Goal: Information Seeking & Learning: Check status

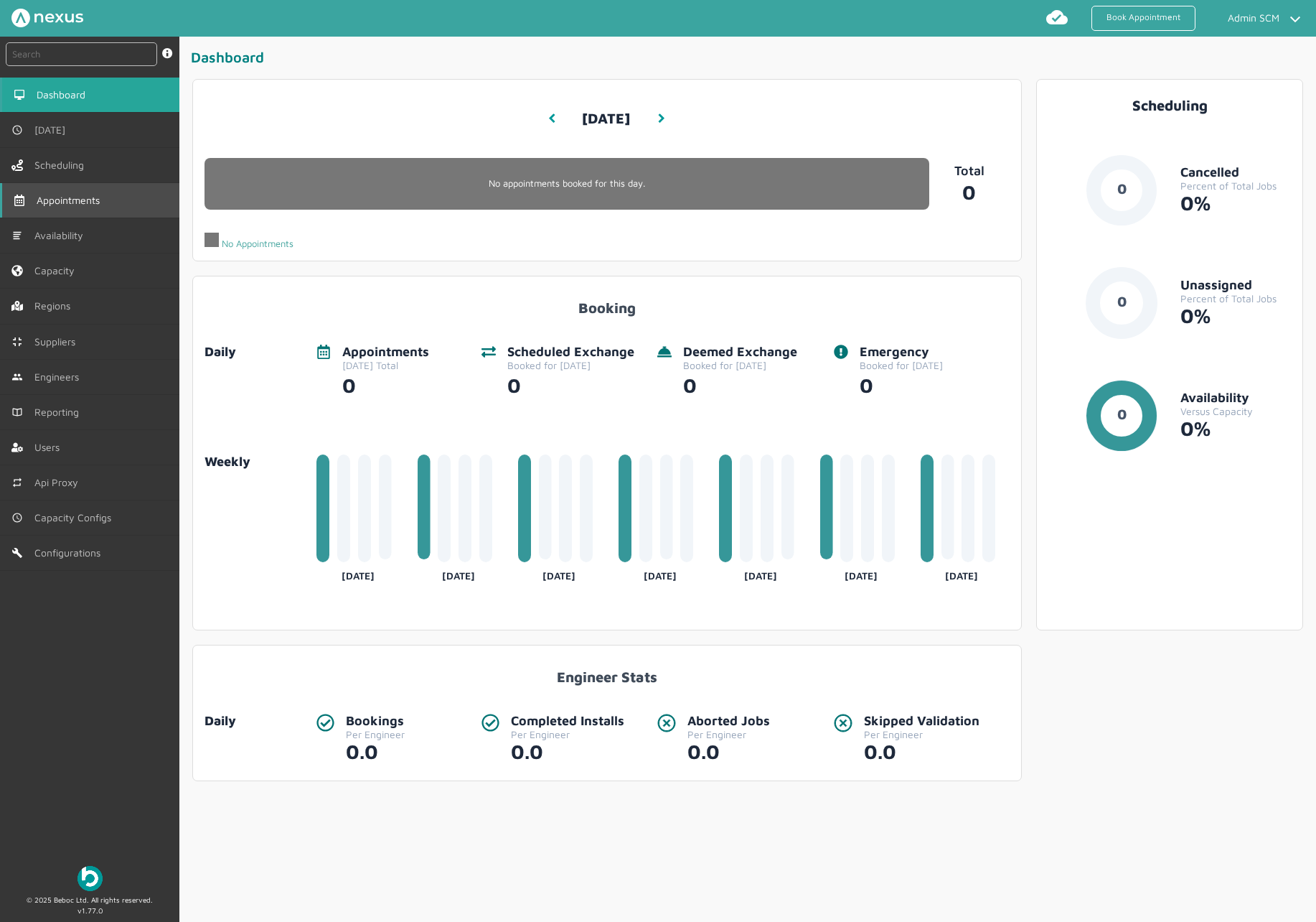
click at [81, 203] on span "Appointments" at bounding box center [70, 200] width 69 height 12
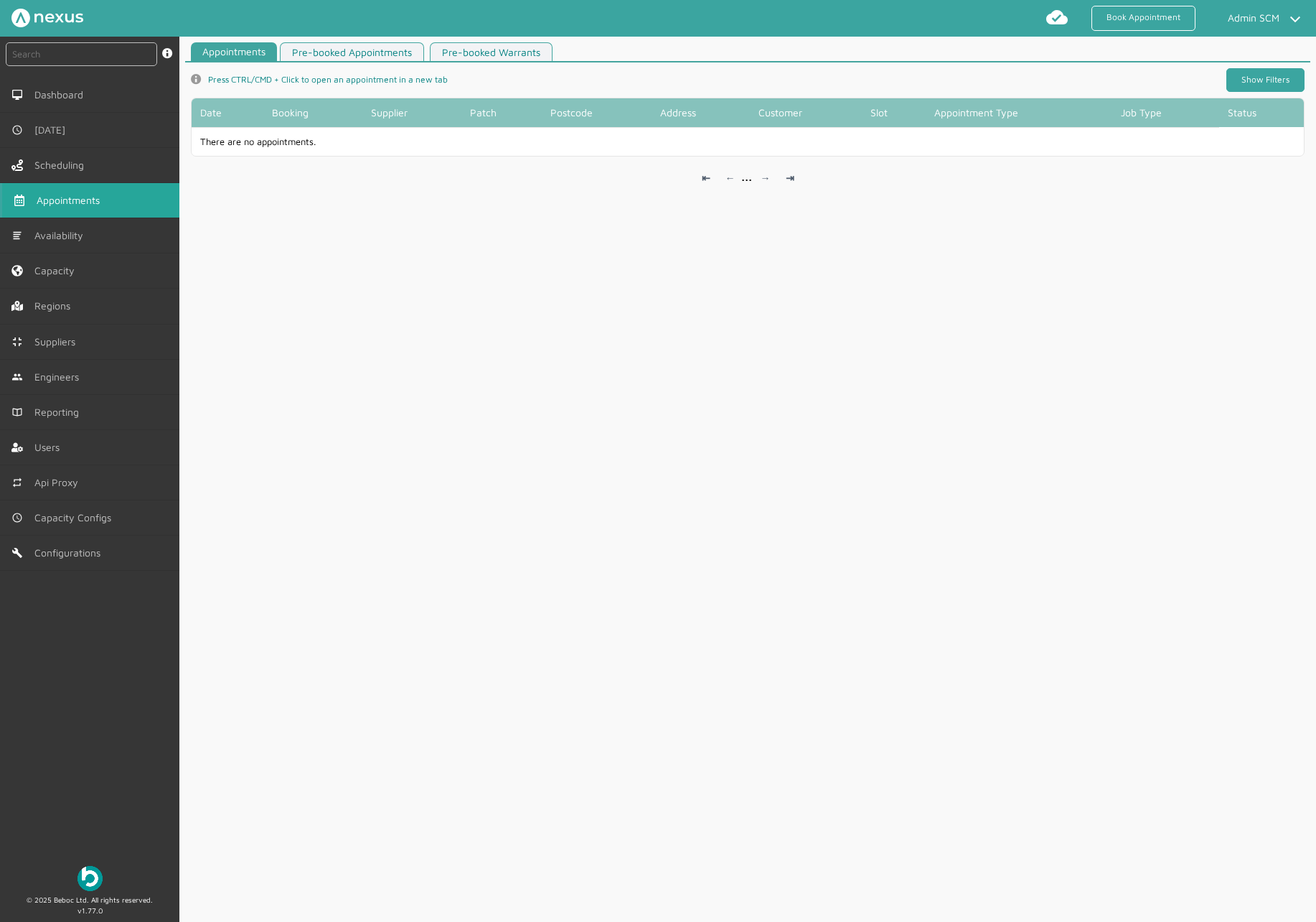
click at [1285, 84] on link "Show Filters" at bounding box center [1266, 80] width 78 height 24
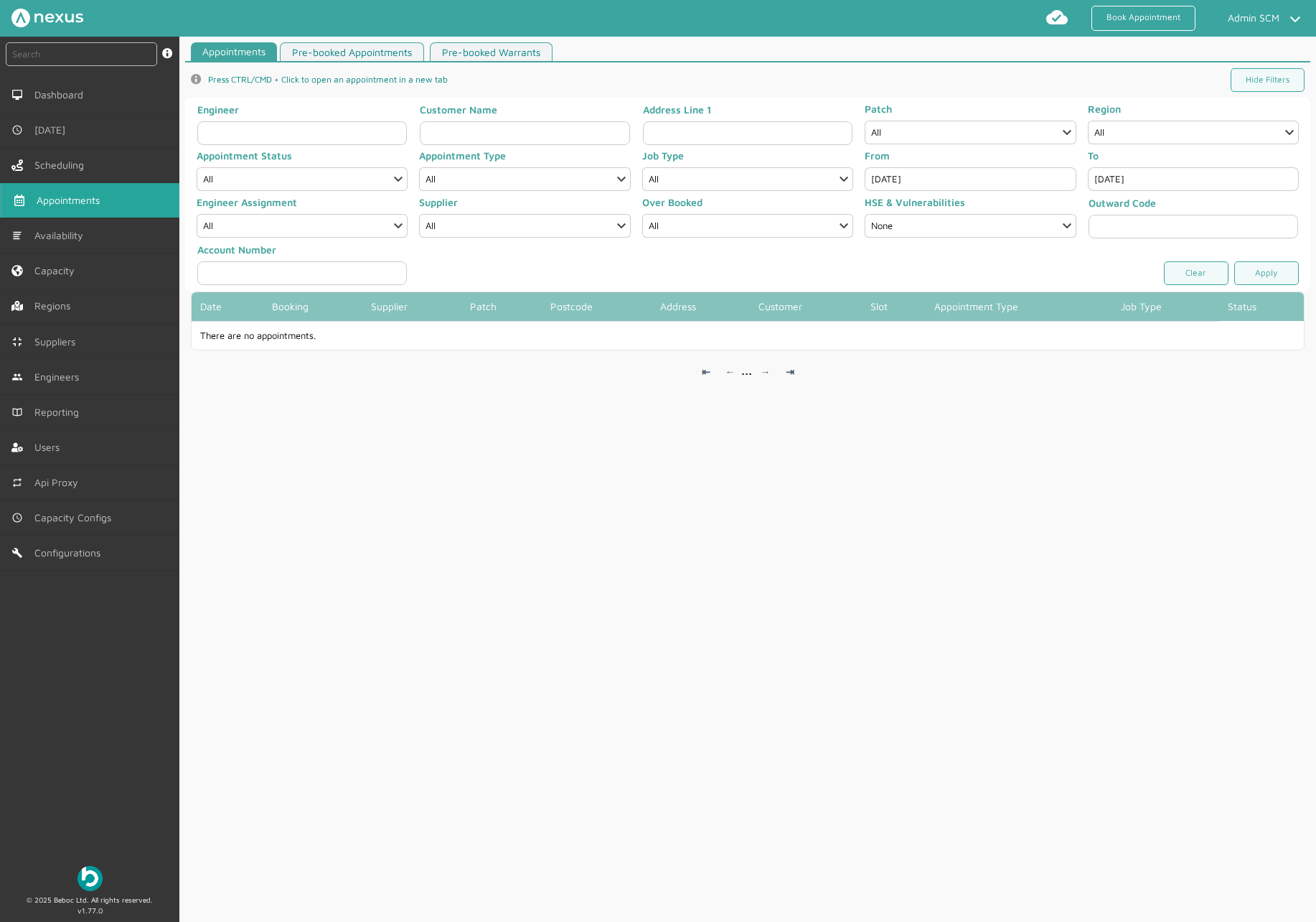
click at [942, 185] on input "Sep 22, 2025" at bounding box center [970, 179] width 211 height 24
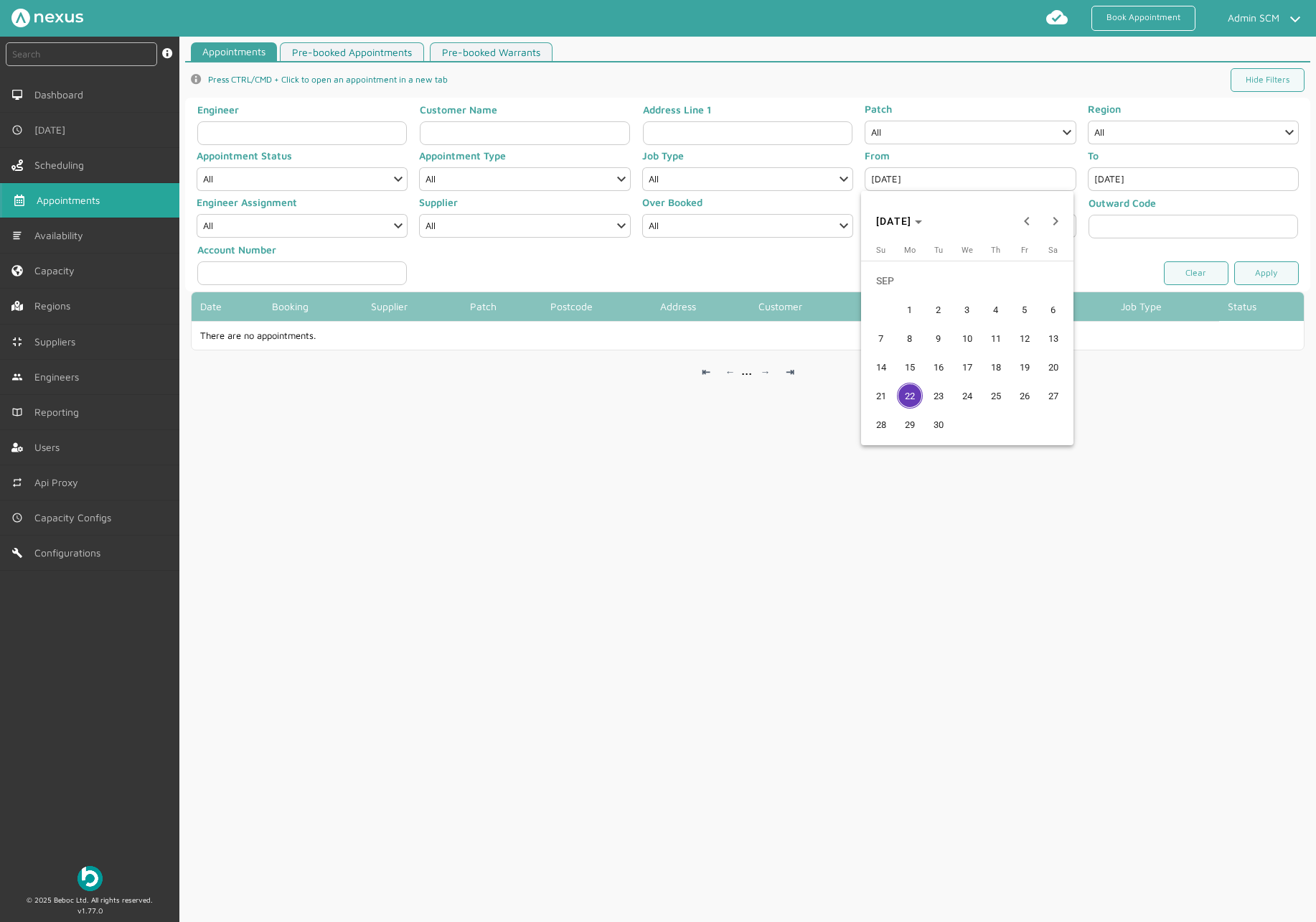
click at [1029, 366] on span "19" at bounding box center [1024, 366] width 25 height 25
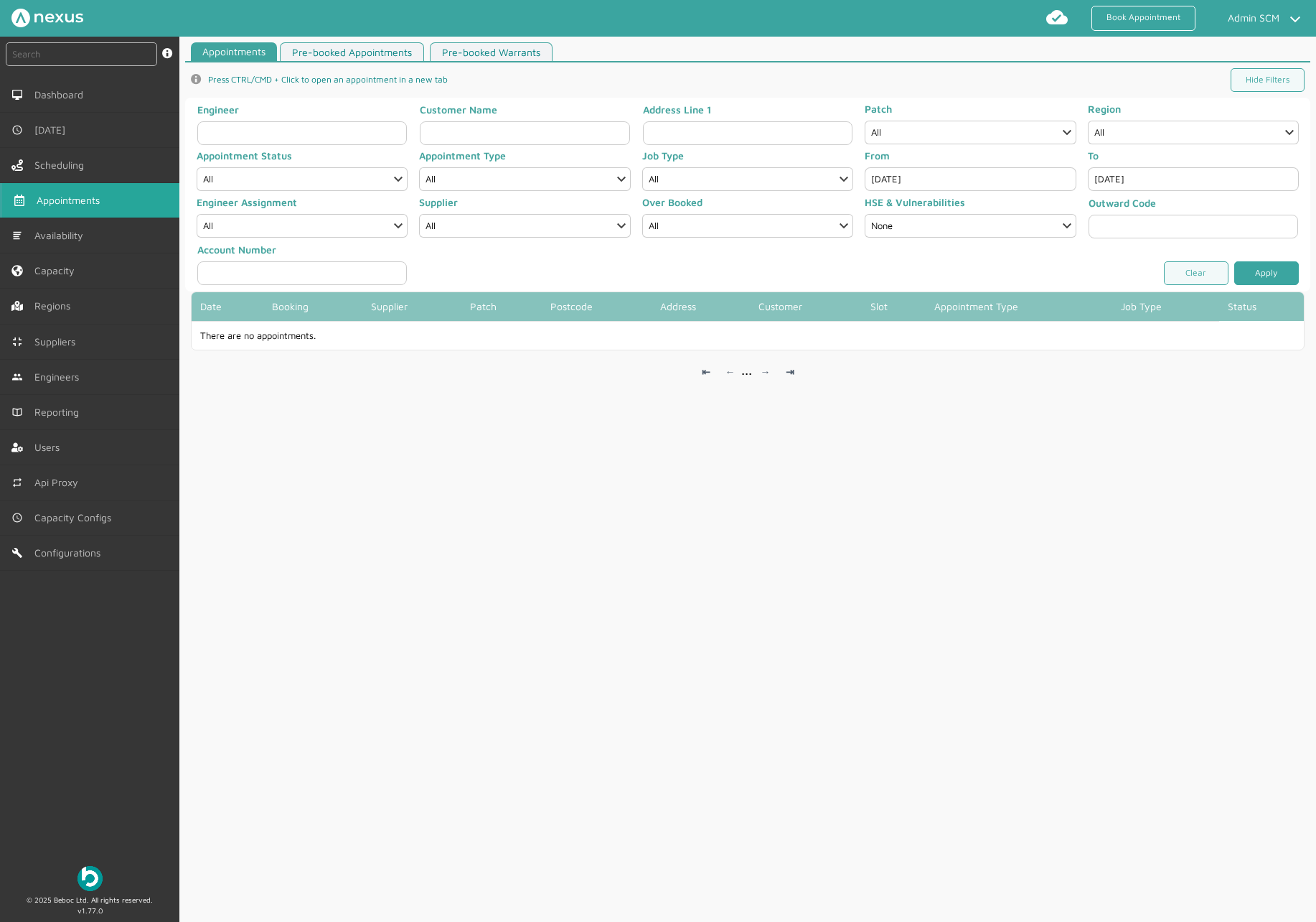
click at [1285, 277] on link "Apply" at bounding box center [1267, 273] width 64 height 24
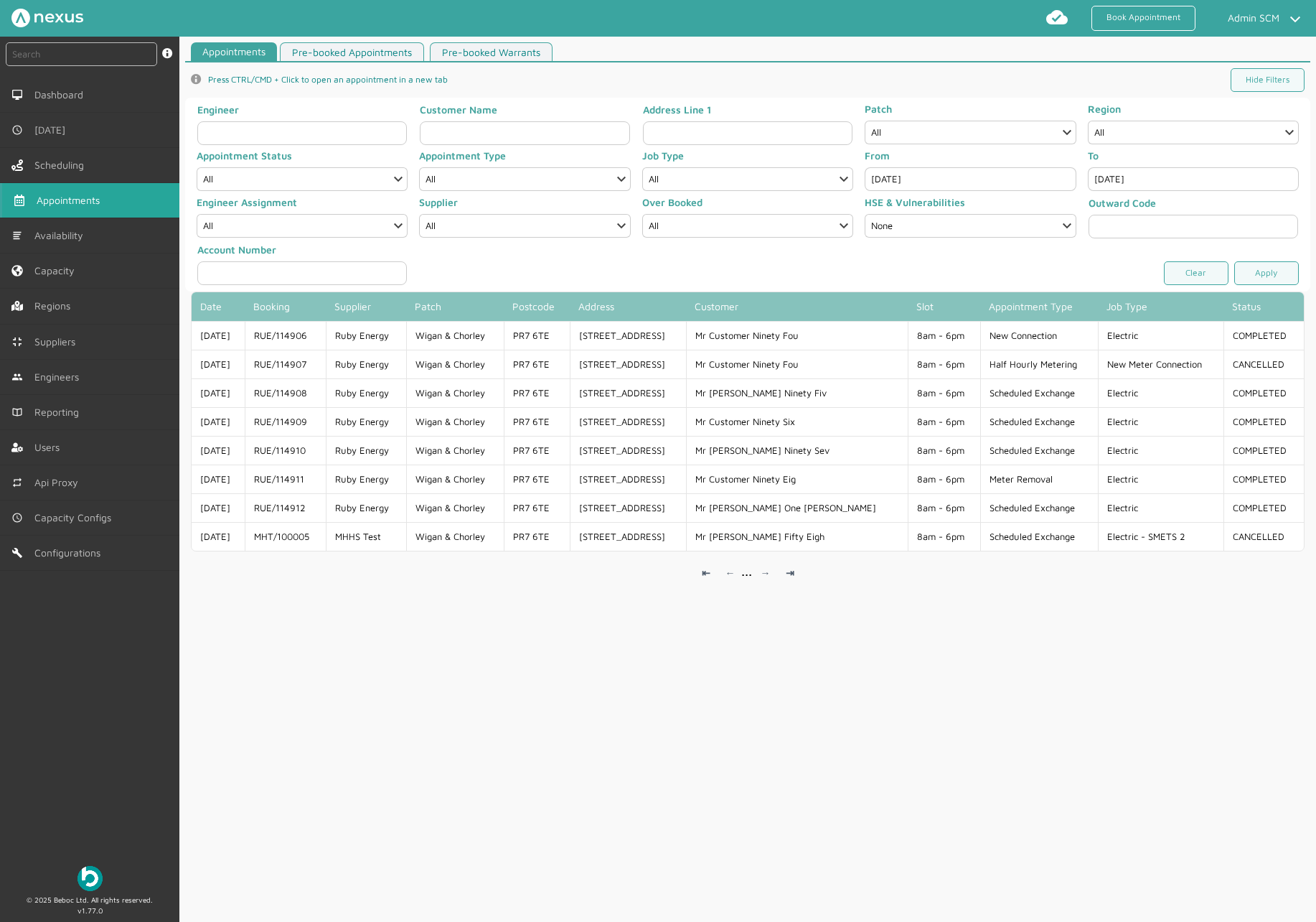
click at [957, 172] on input "Sep 19, 2025" at bounding box center [970, 179] width 211 height 24
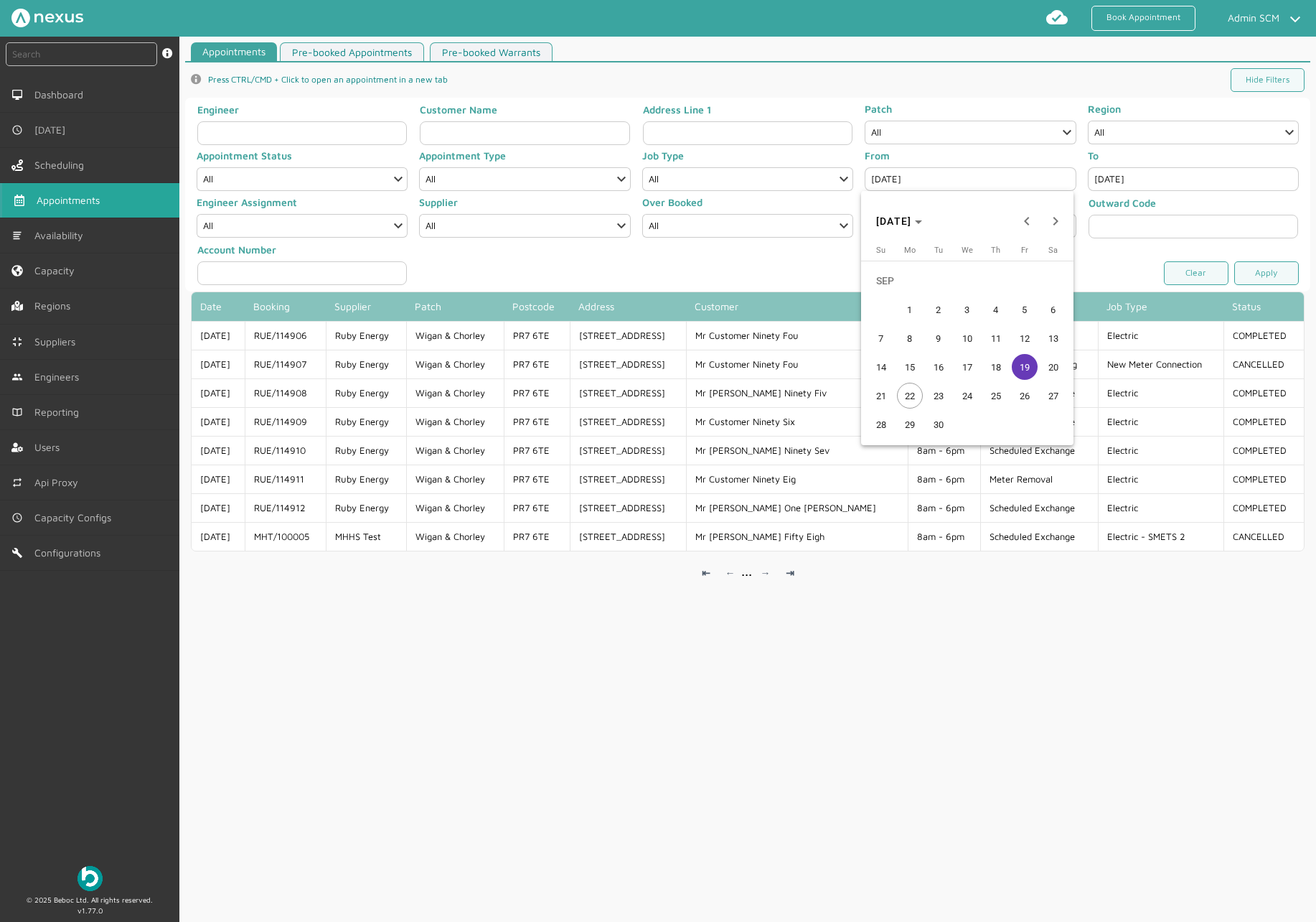
click at [988, 361] on span "18" at bounding box center [996, 366] width 25 height 25
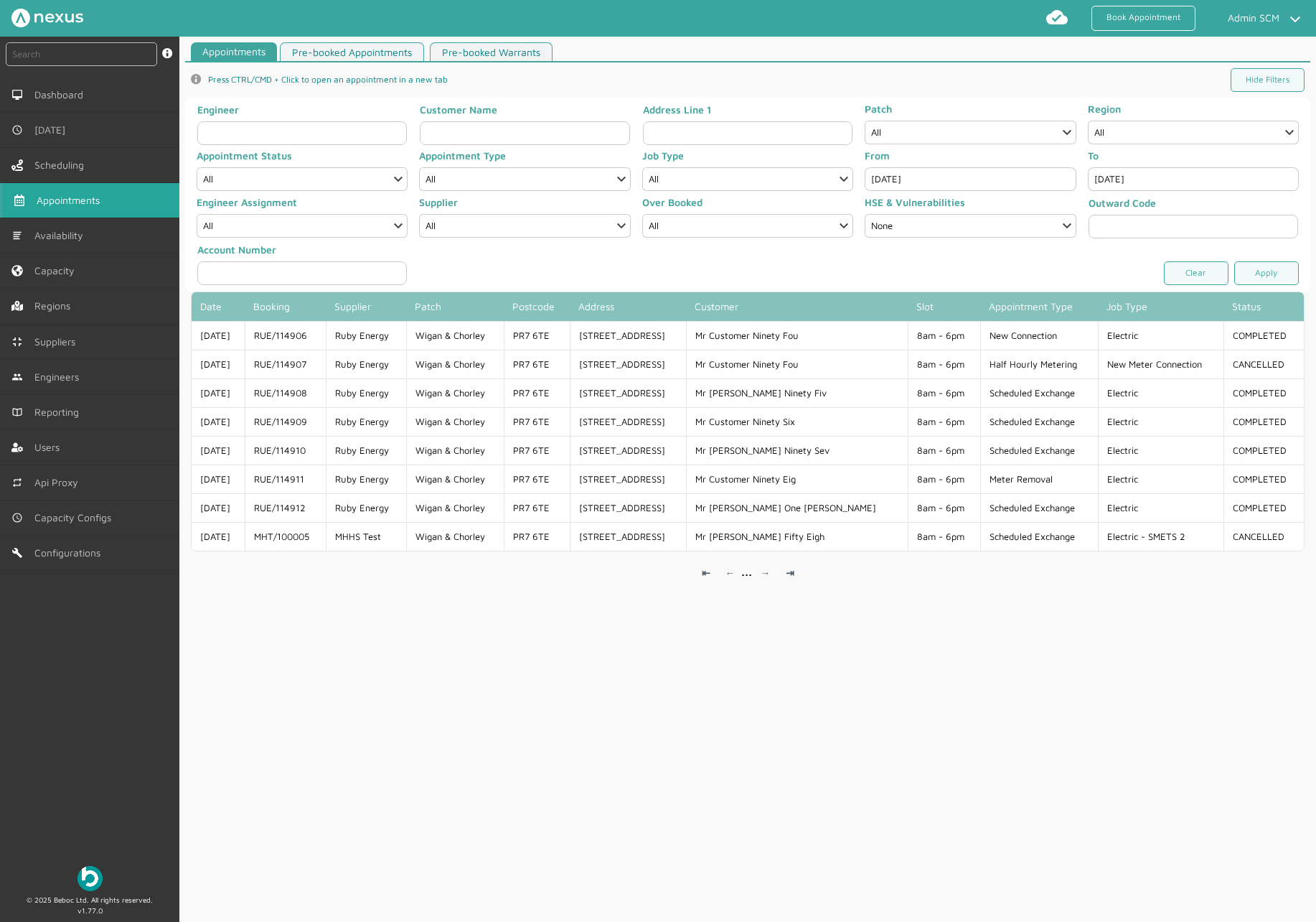
type input "Sep 18, 2025"
click at [1252, 277] on link "Apply" at bounding box center [1267, 273] width 64 height 24
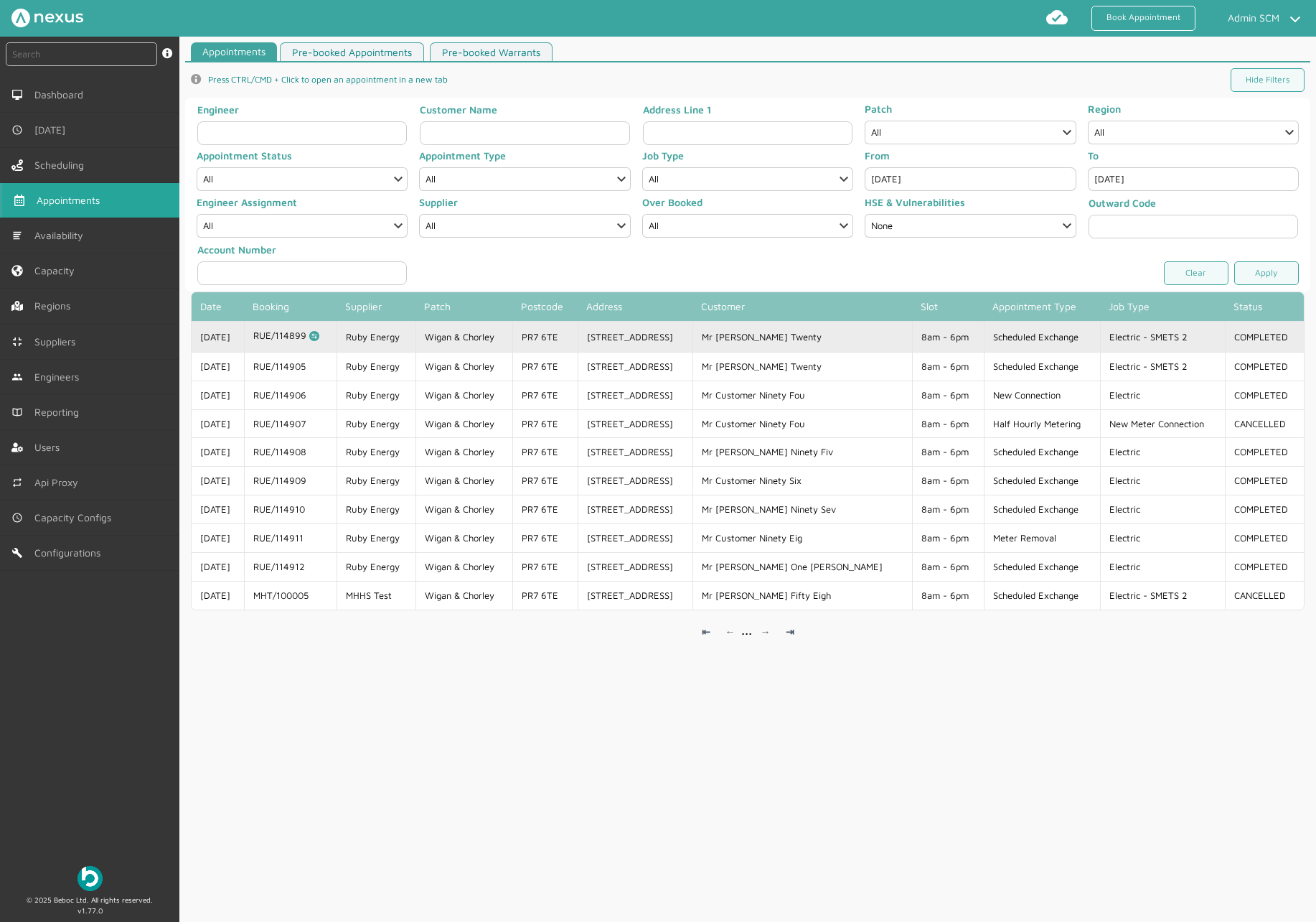
click at [995, 338] on td "Scheduled Exchange" at bounding box center [1041, 336] width 116 height 31
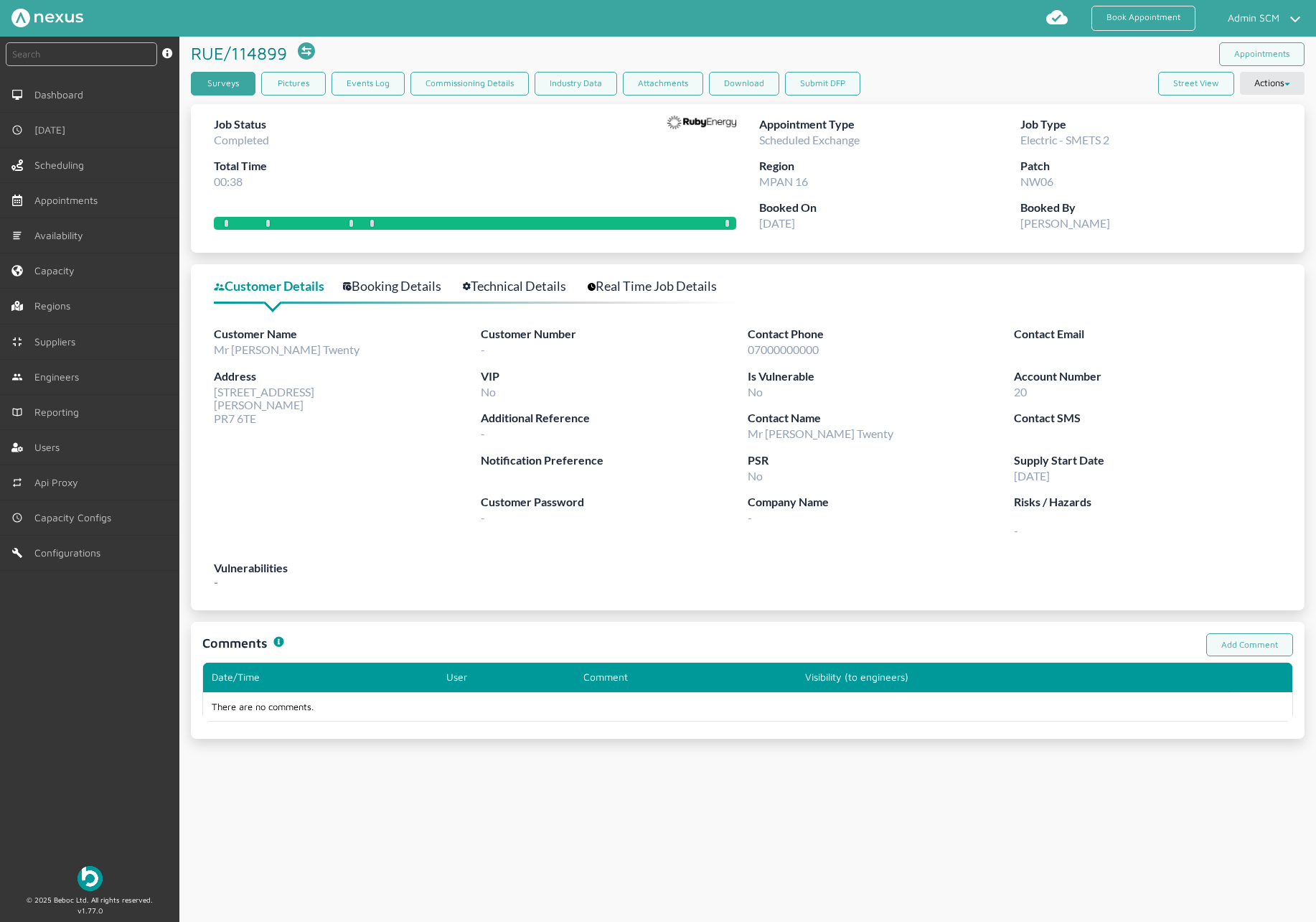
click at [231, 77] on link "Surveys" at bounding box center [223, 84] width 64 height 24
click at [430, 88] on link "Commissioning Details" at bounding box center [470, 84] width 119 height 24
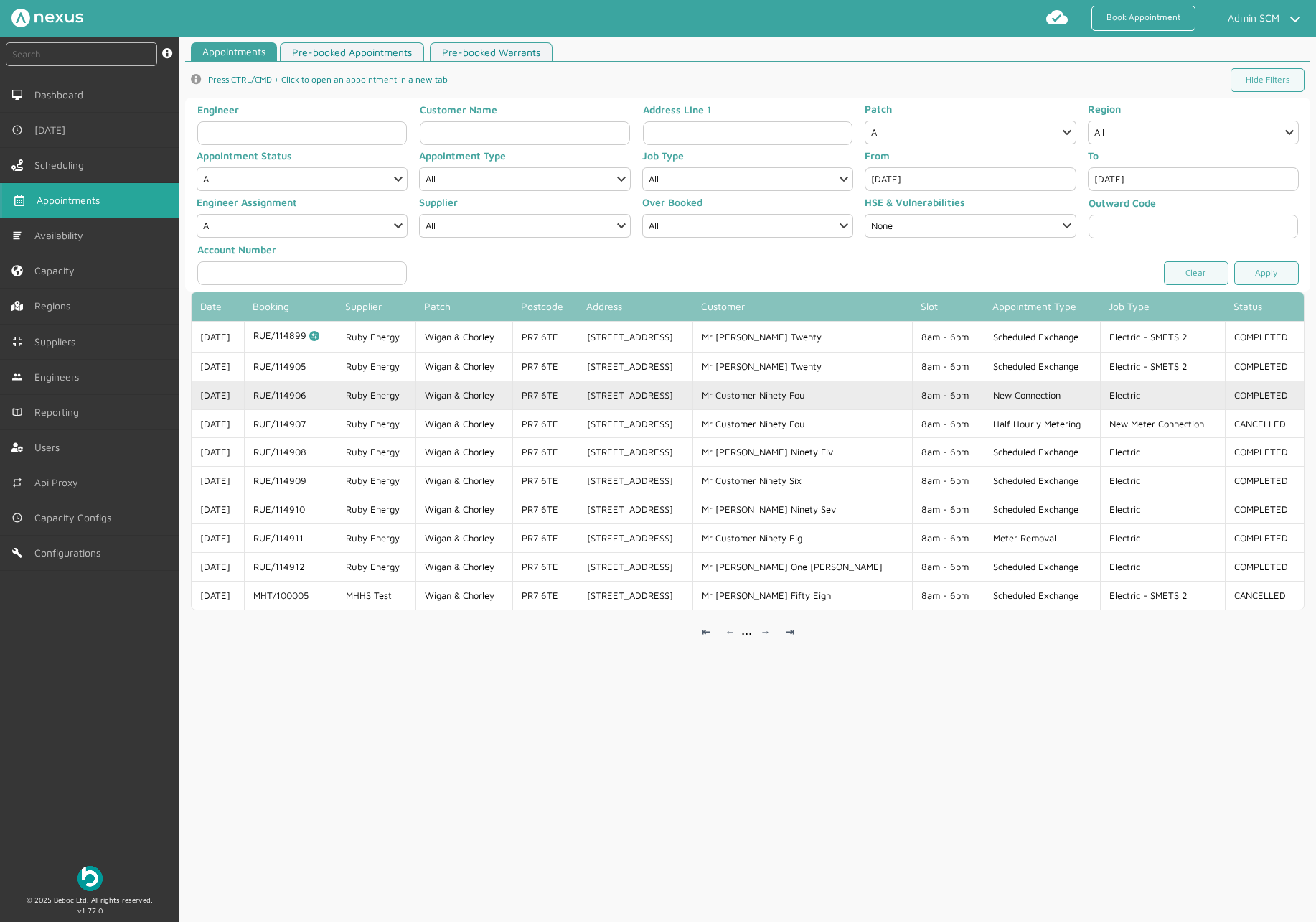
click at [995, 400] on td "New Connection" at bounding box center [1041, 395] width 116 height 29
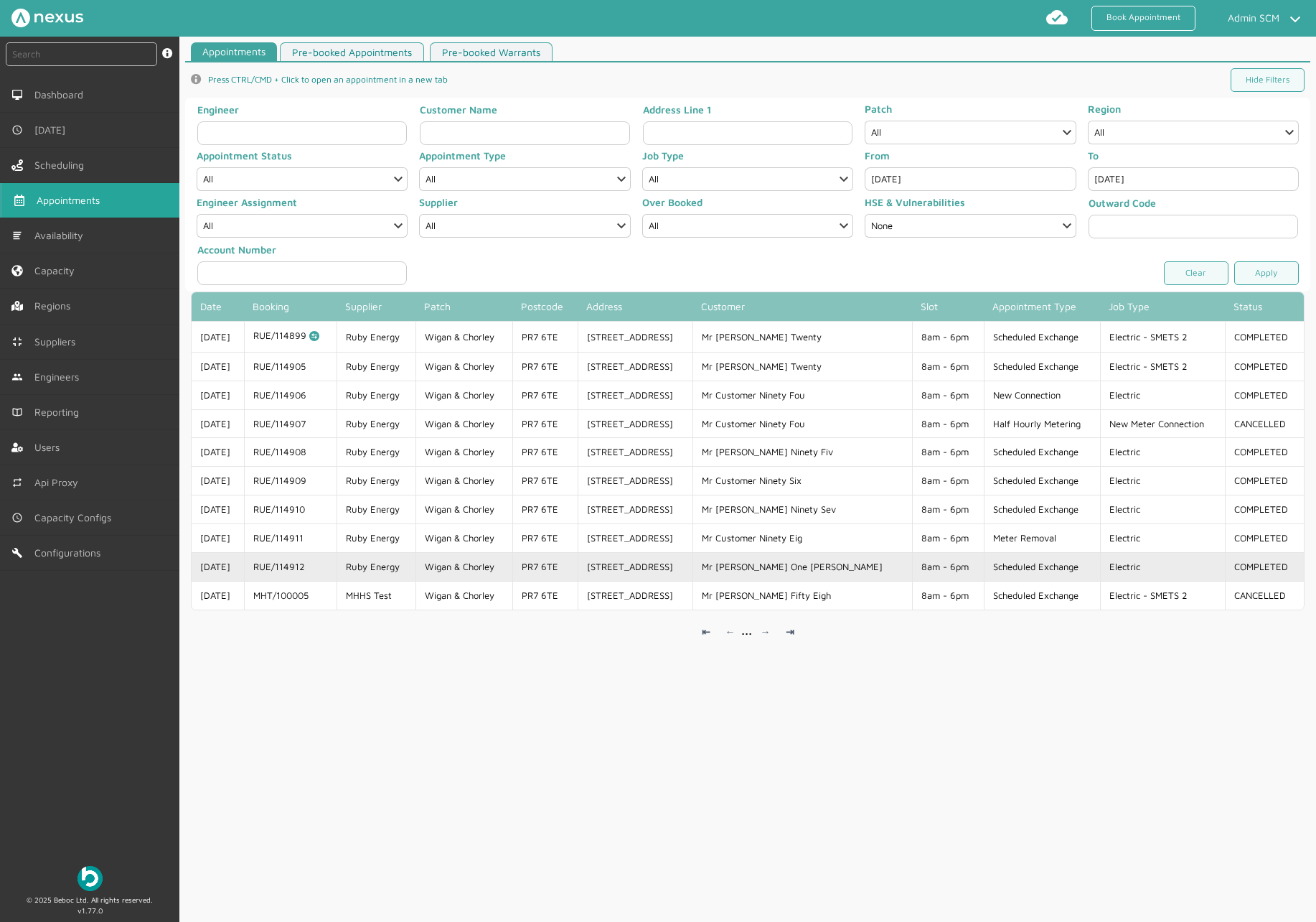
click at [1046, 565] on td "Scheduled Exchange" at bounding box center [1041, 567] width 116 height 29
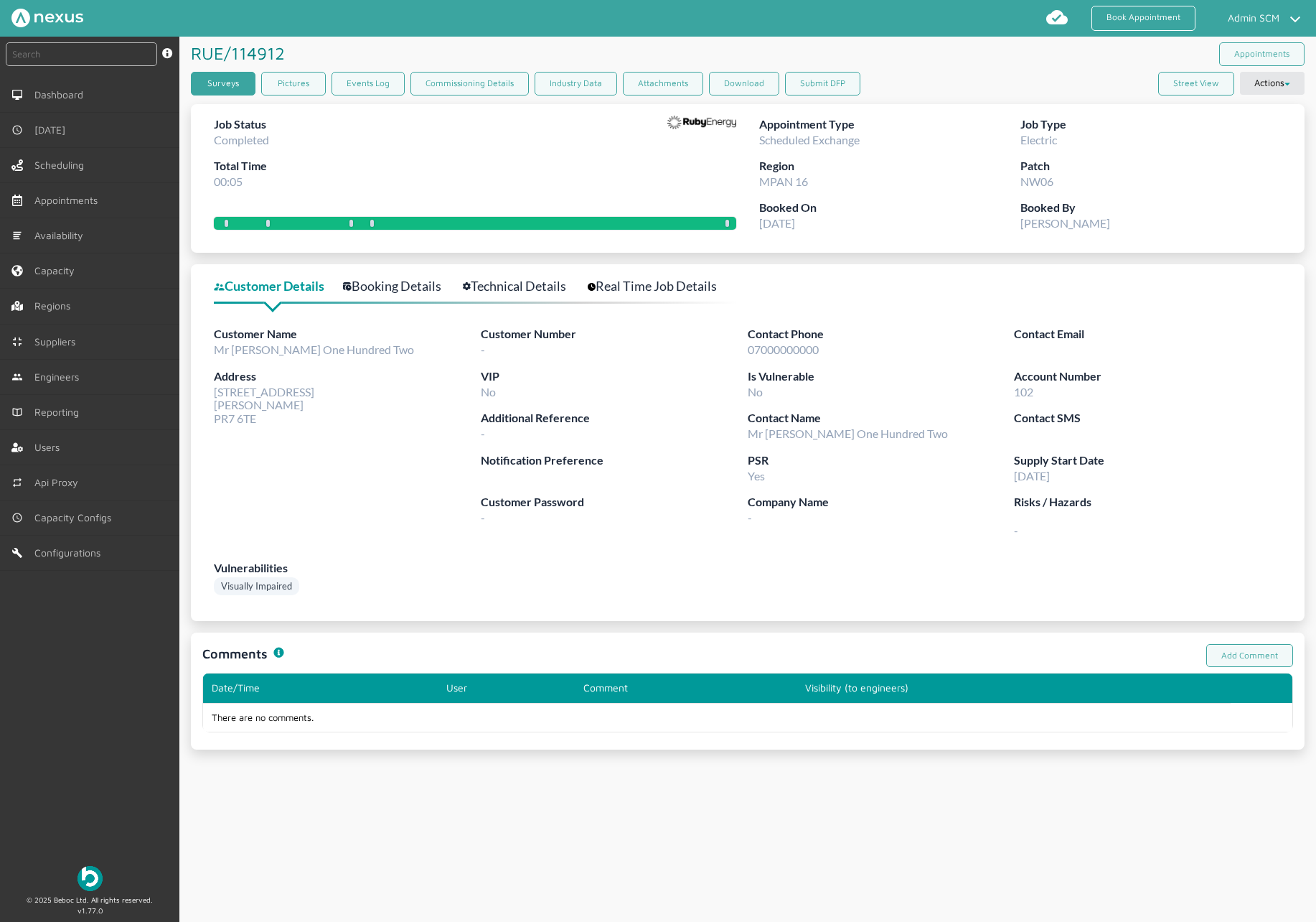
click at [226, 90] on link "Surveys" at bounding box center [223, 84] width 64 height 24
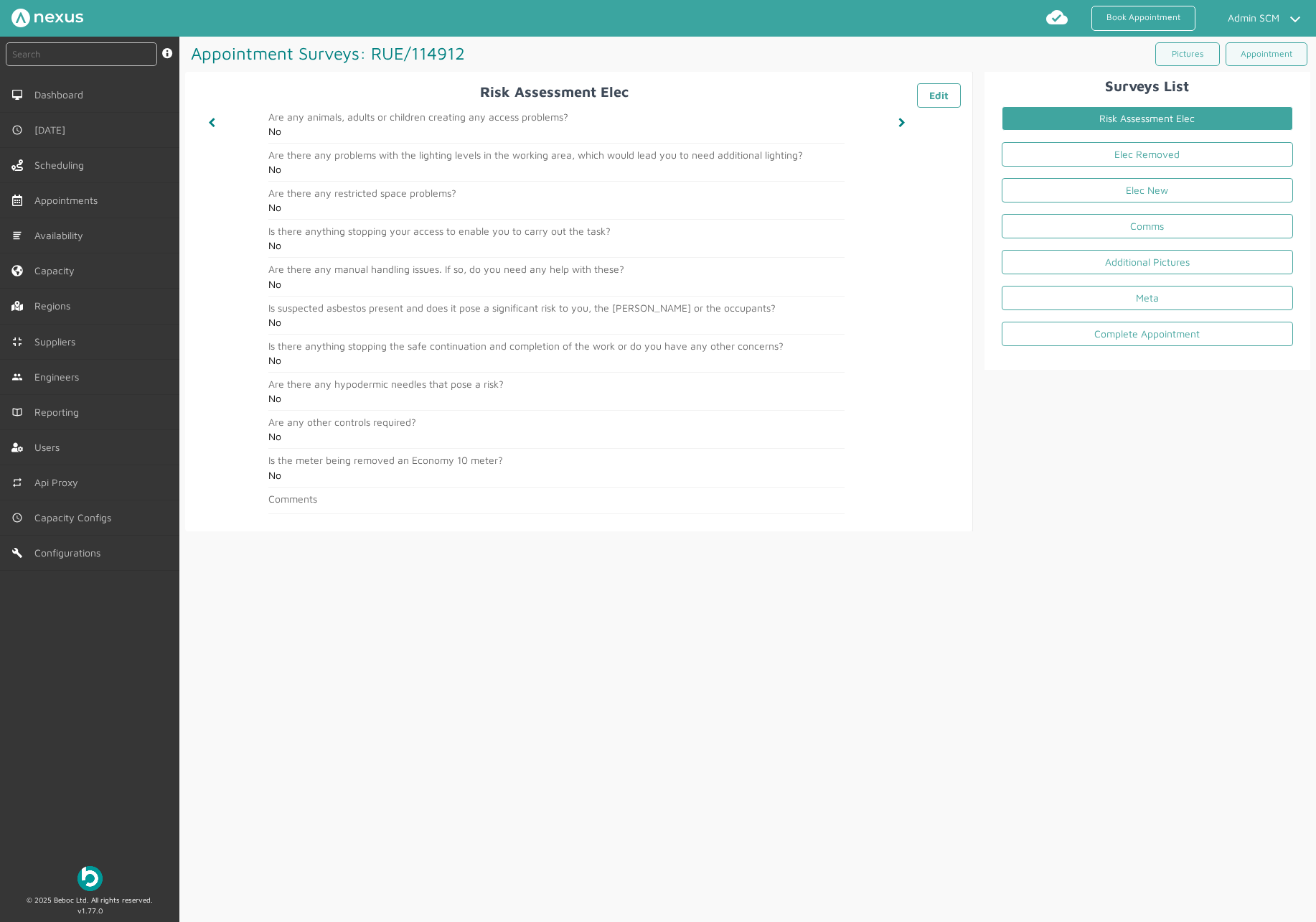
click at [1106, 318] on li "Meta" at bounding box center [1147, 300] width 315 height 36
click at [1114, 323] on link "Complete Appointment" at bounding box center [1148, 333] width 292 height 25
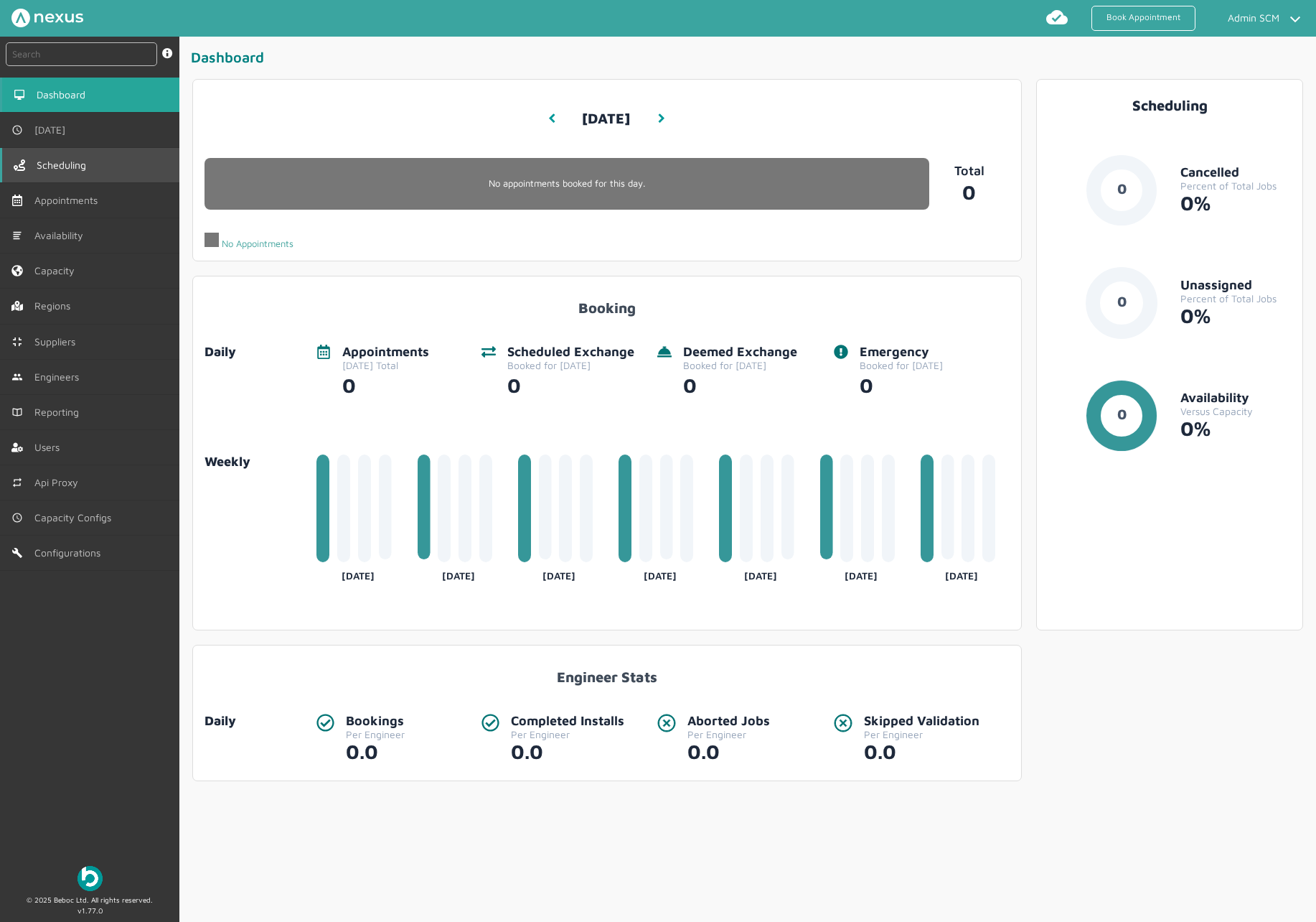
click at [91, 181] on link "Scheduling" at bounding box center [90, 165] width 180 height 35
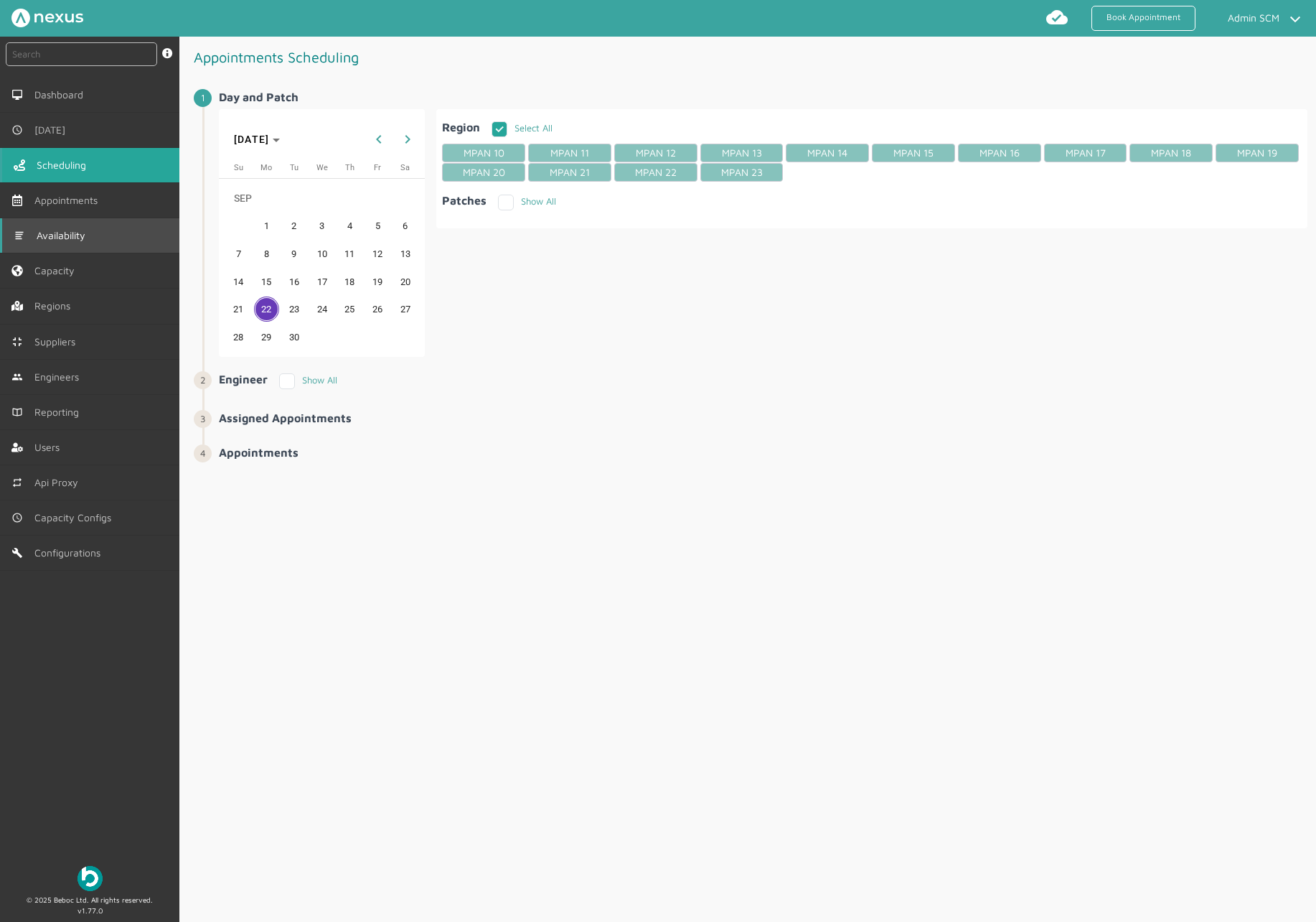
click at [128, 221] on link "Availability" at bounding box center [90, 235] width 180 height 35
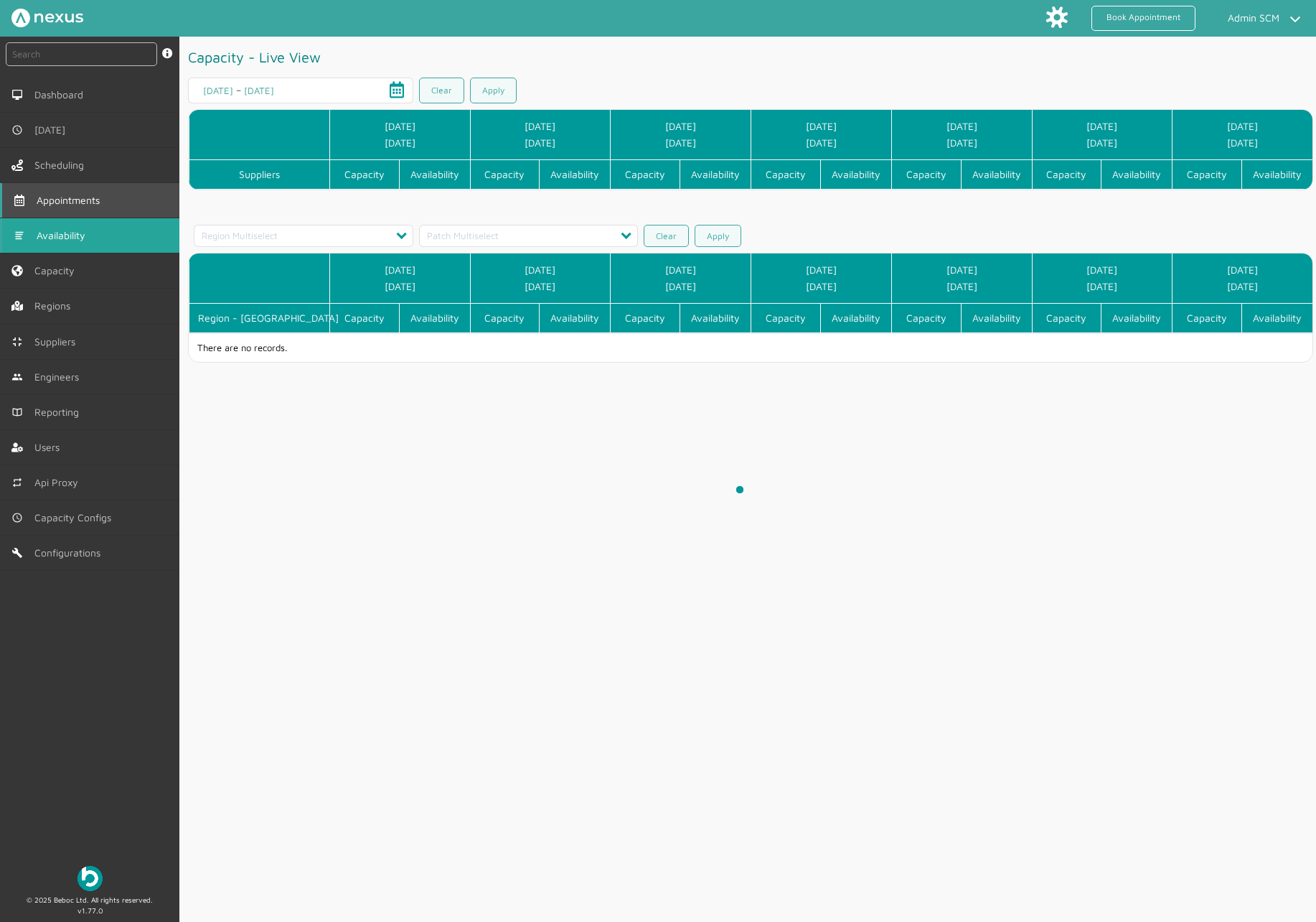
click at [119, 193] on link "Appointments" at bounding box center [90, 200] width 180 height 35
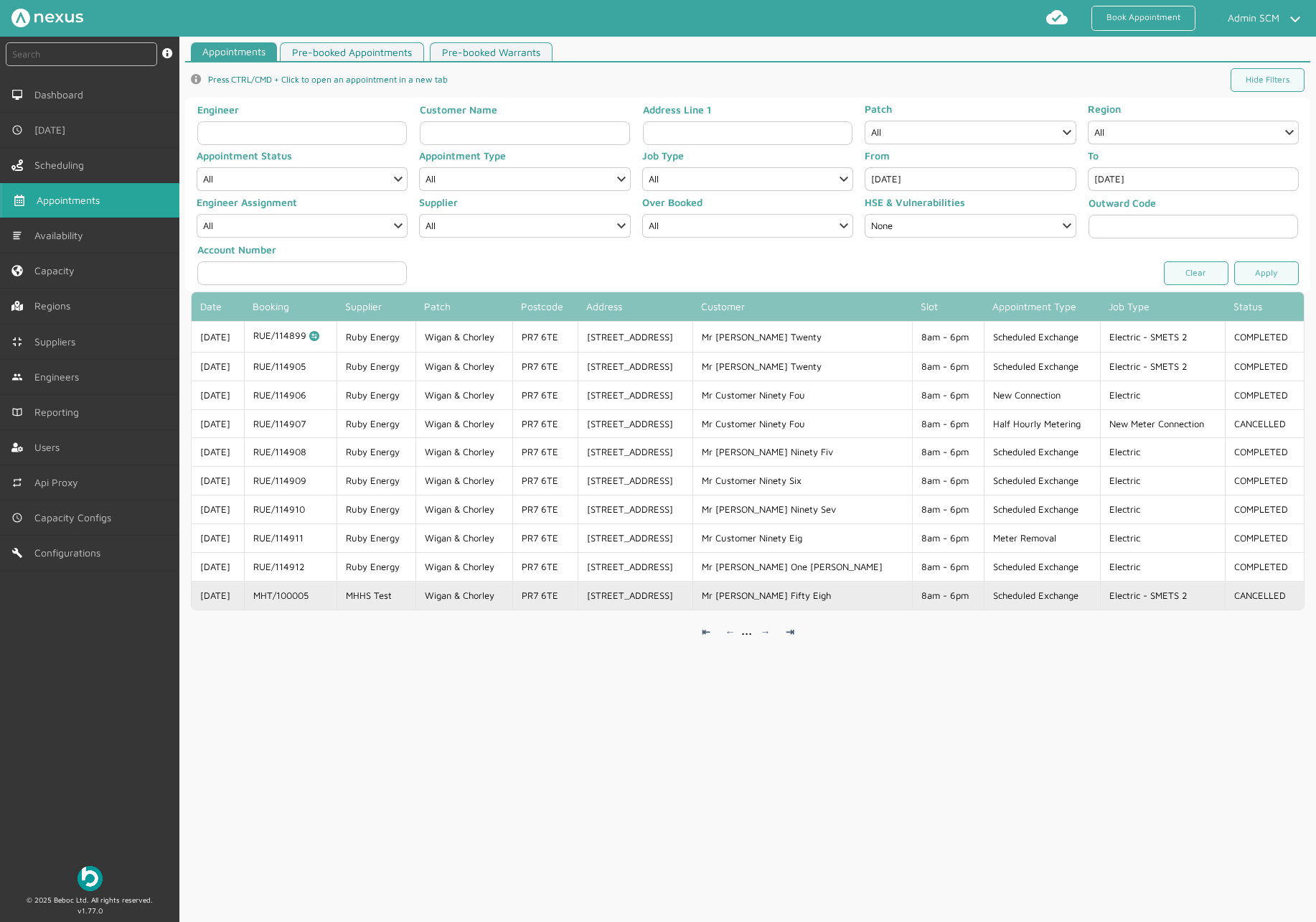
click at [1101, 601] on td "Electric - SMETS 2" at bounding box center [1163, 595] width 124 height 29
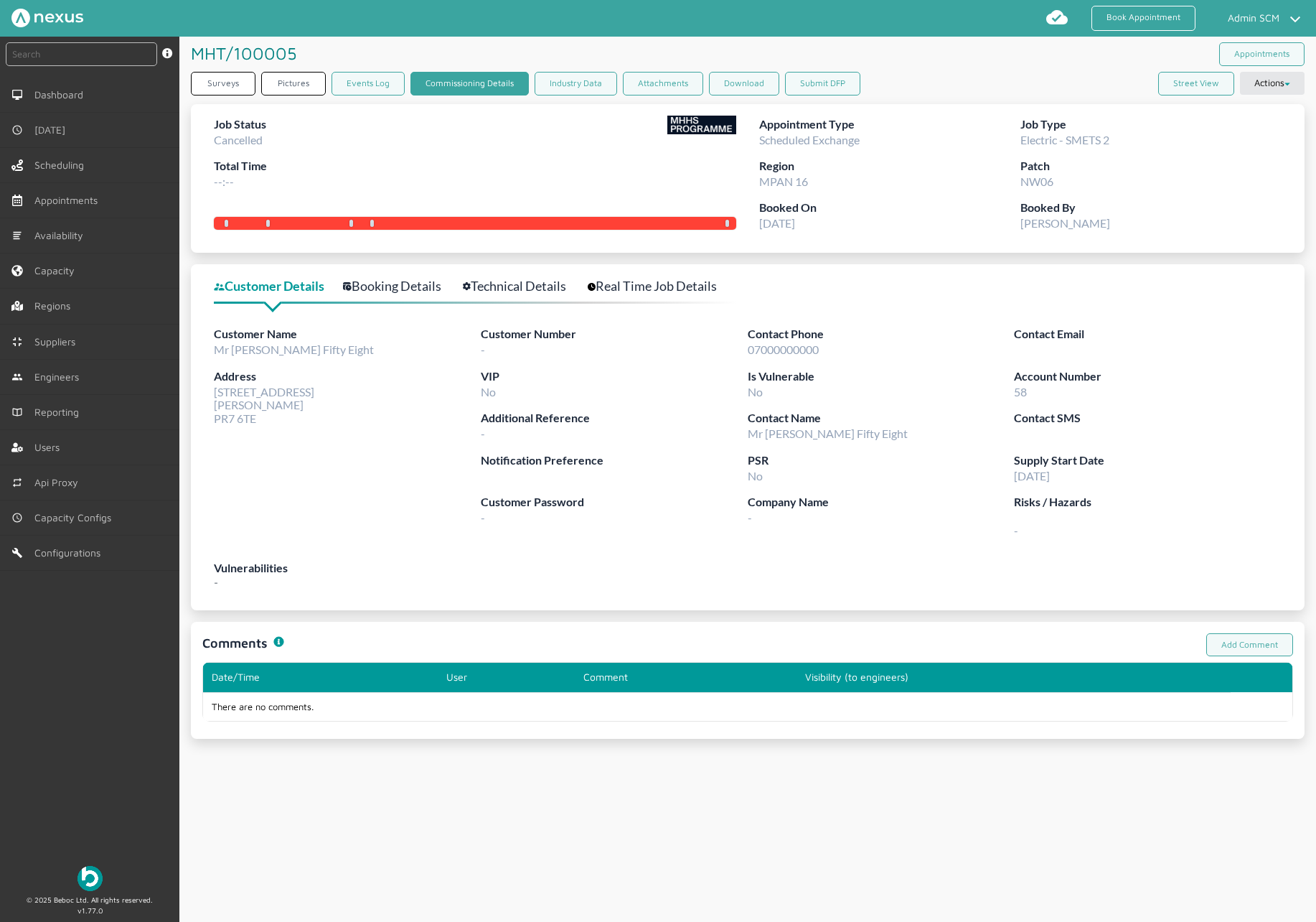
click at [415, 81] on link "Commissioning Details" at bounding box center [470, 84] width 119 height 24
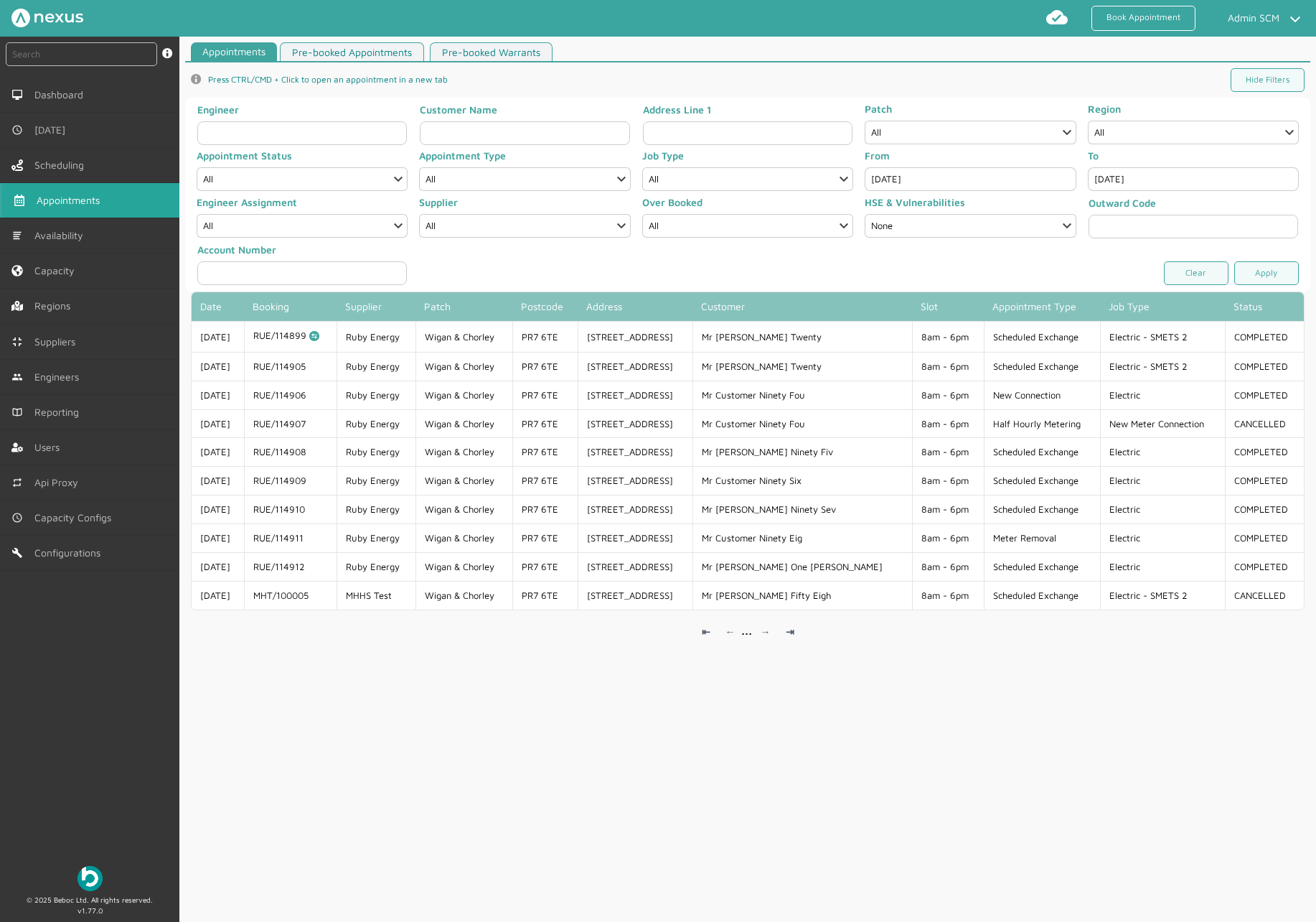
click at [968, 176] on input "Sep 18, 2025" at bounding box center [970, 179] width 211 height 24
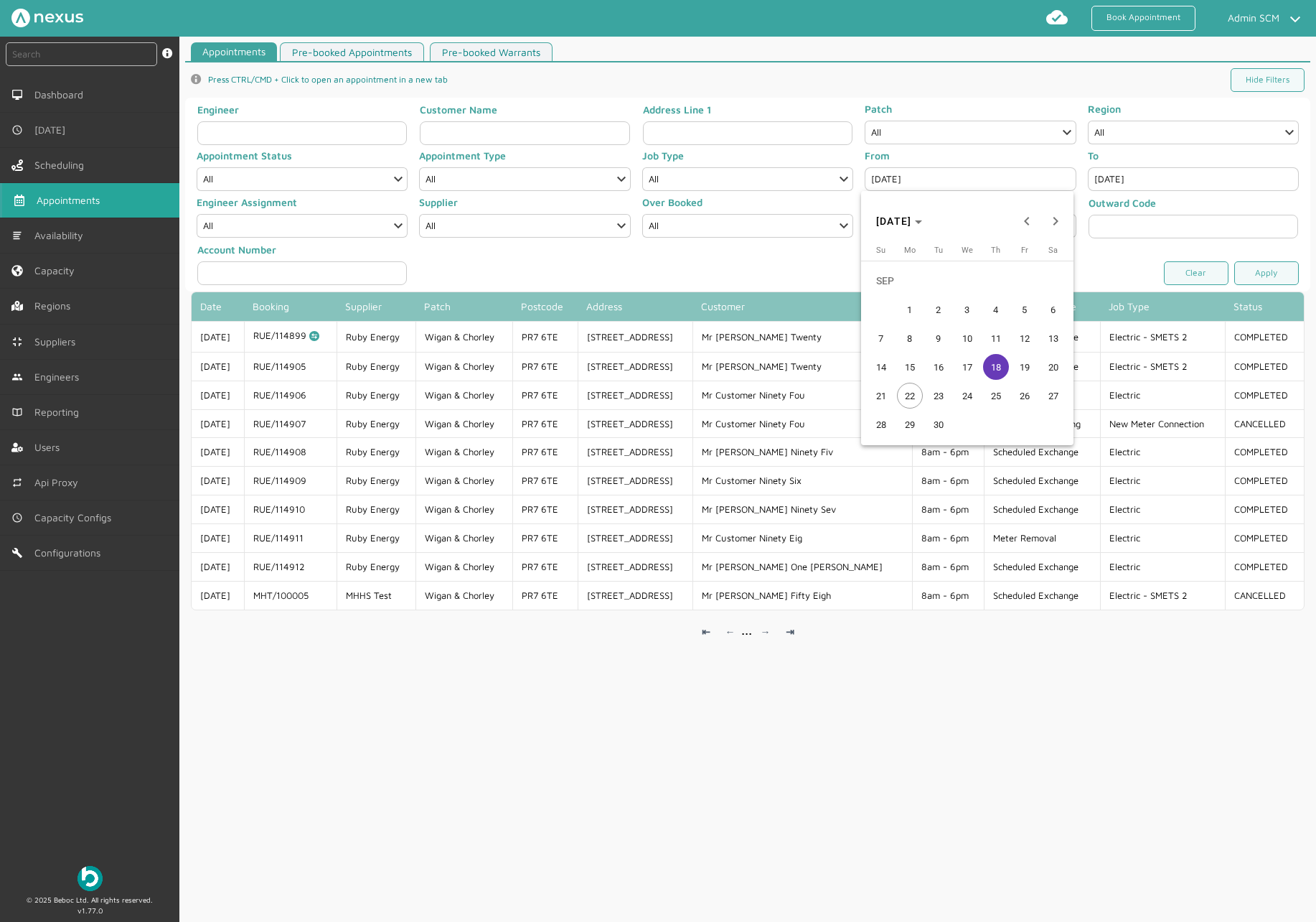
click at [1017, 358] on span "19" at bounding box center [1024, 366] width 25 height 25
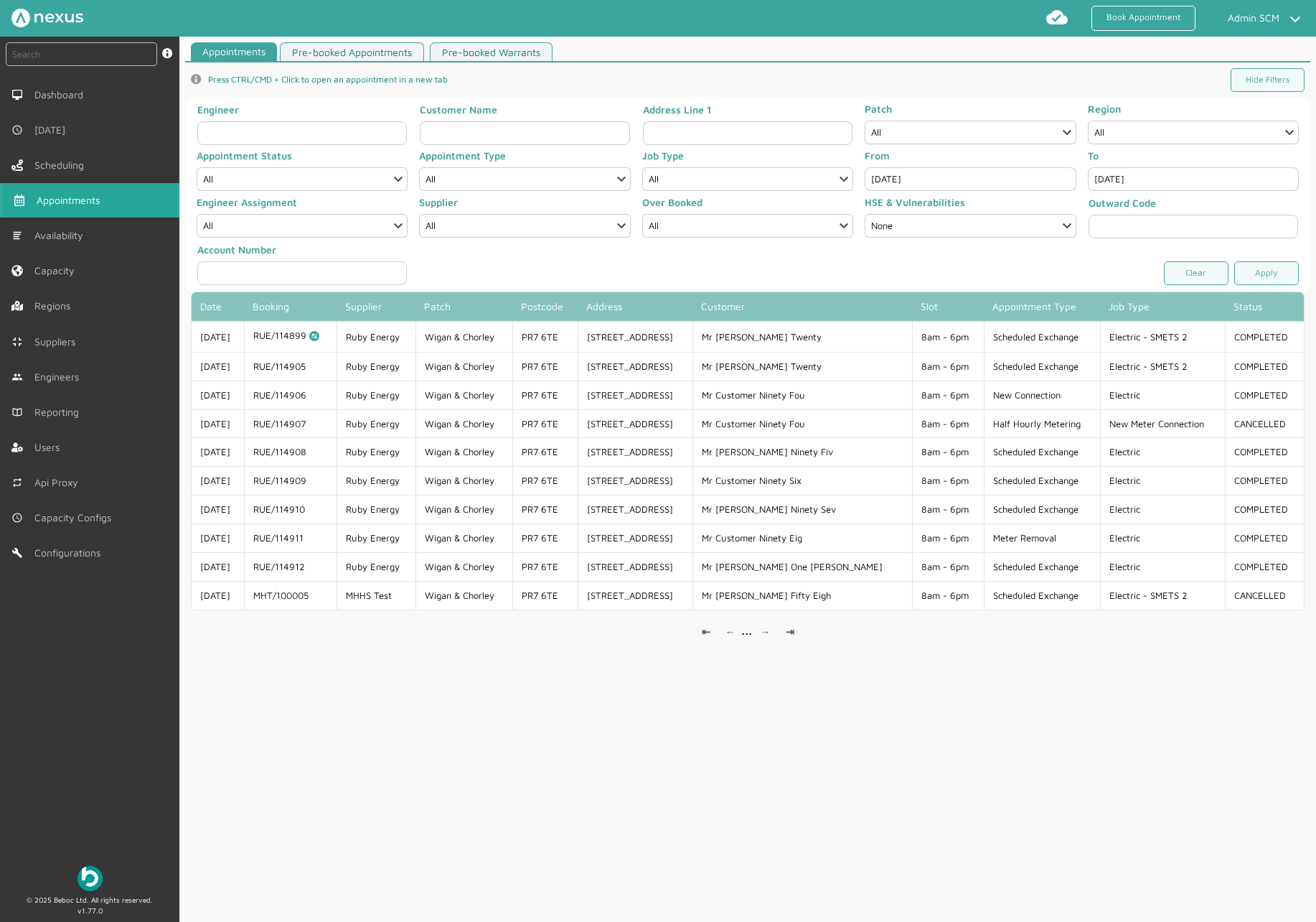
type input "Sep 19, 2025"
click at [1264, 265] on link "Apply" at bounding box center [1267, 273] width 64 height 24
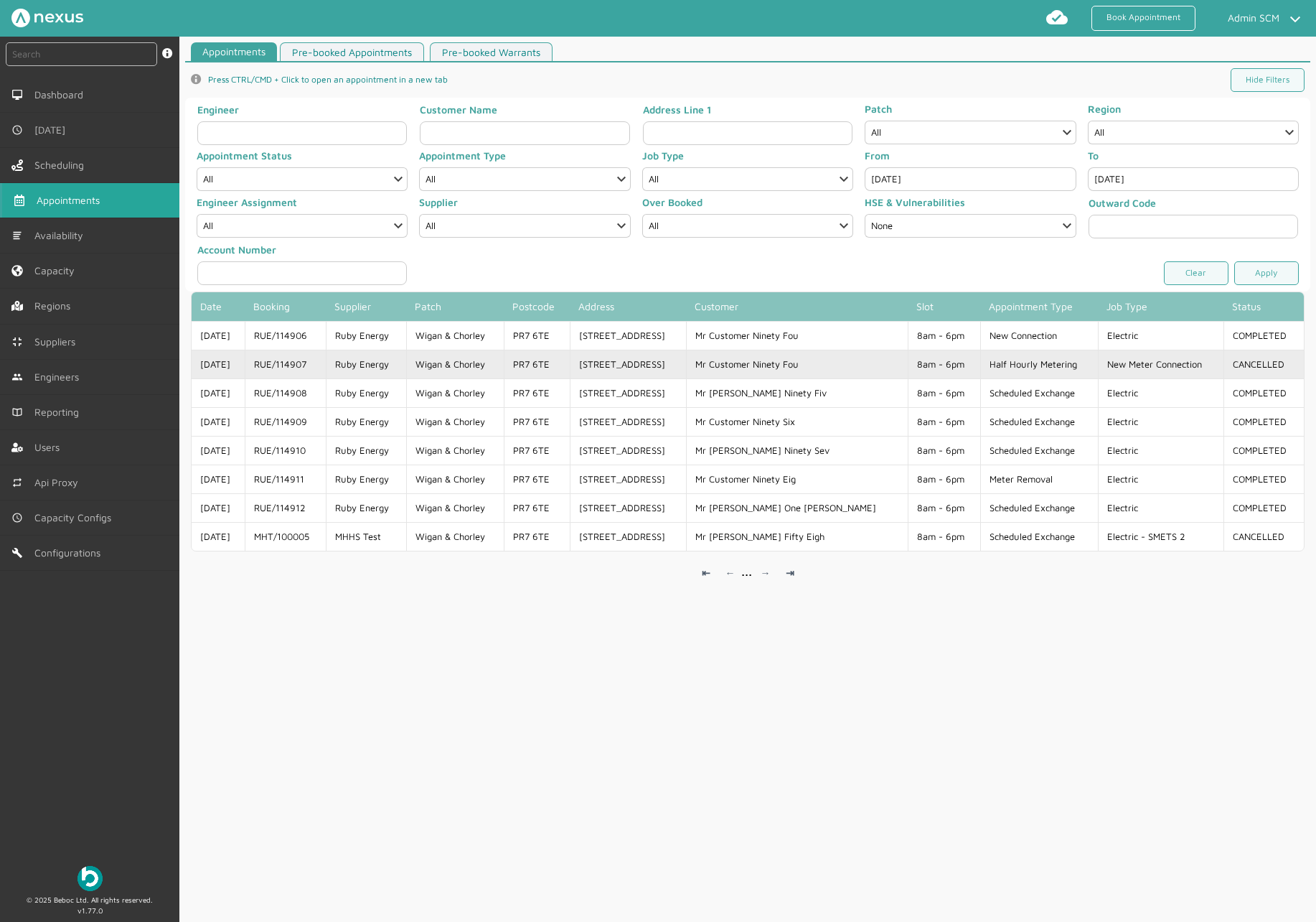
click at [245, 365] on td "19/09/25" at bounding box center [218, 364] width 53 height 29
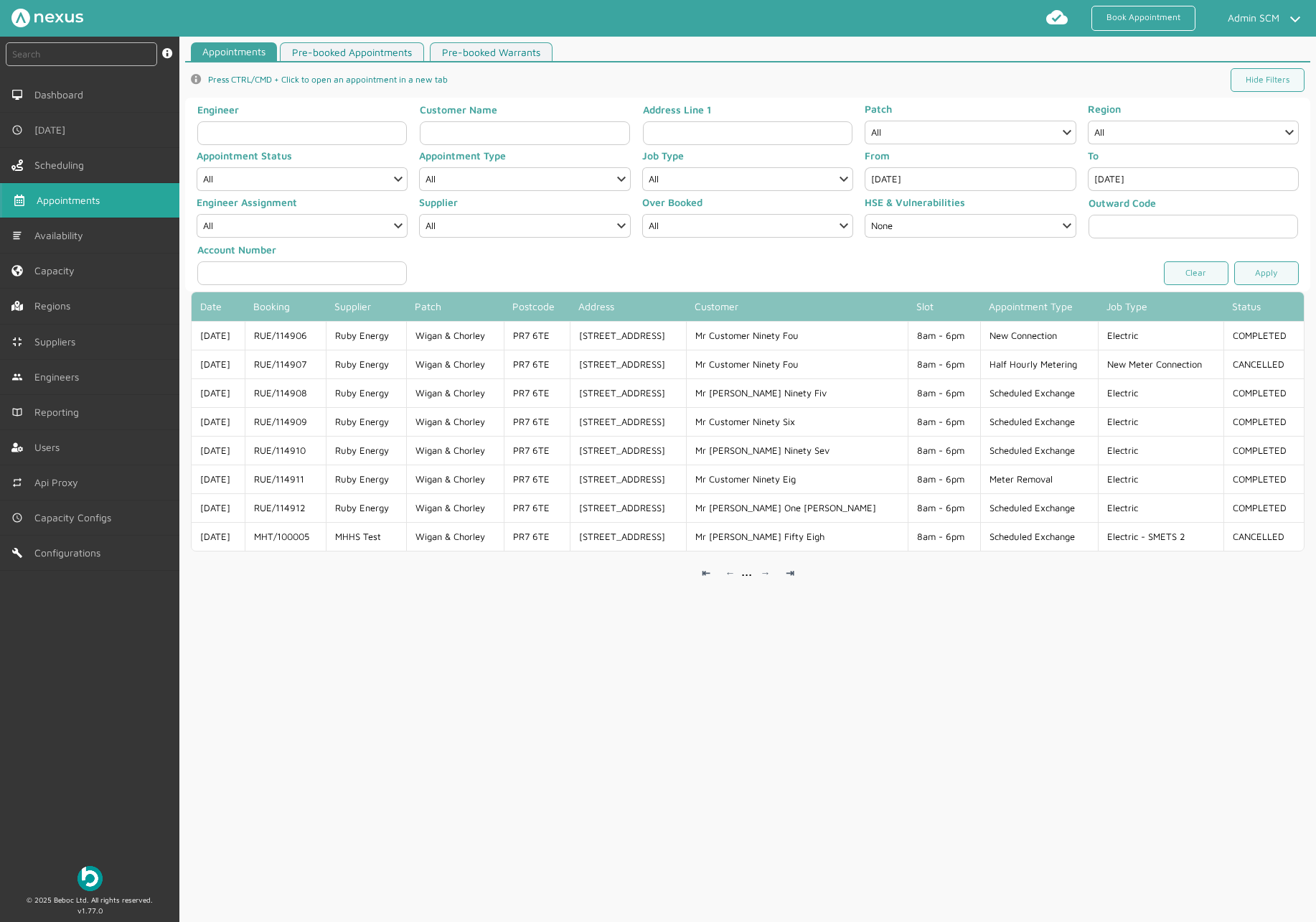
click at [968, 177] on input "Sep 19, 2025" at bounding box center [970, 179] width 211 height 24
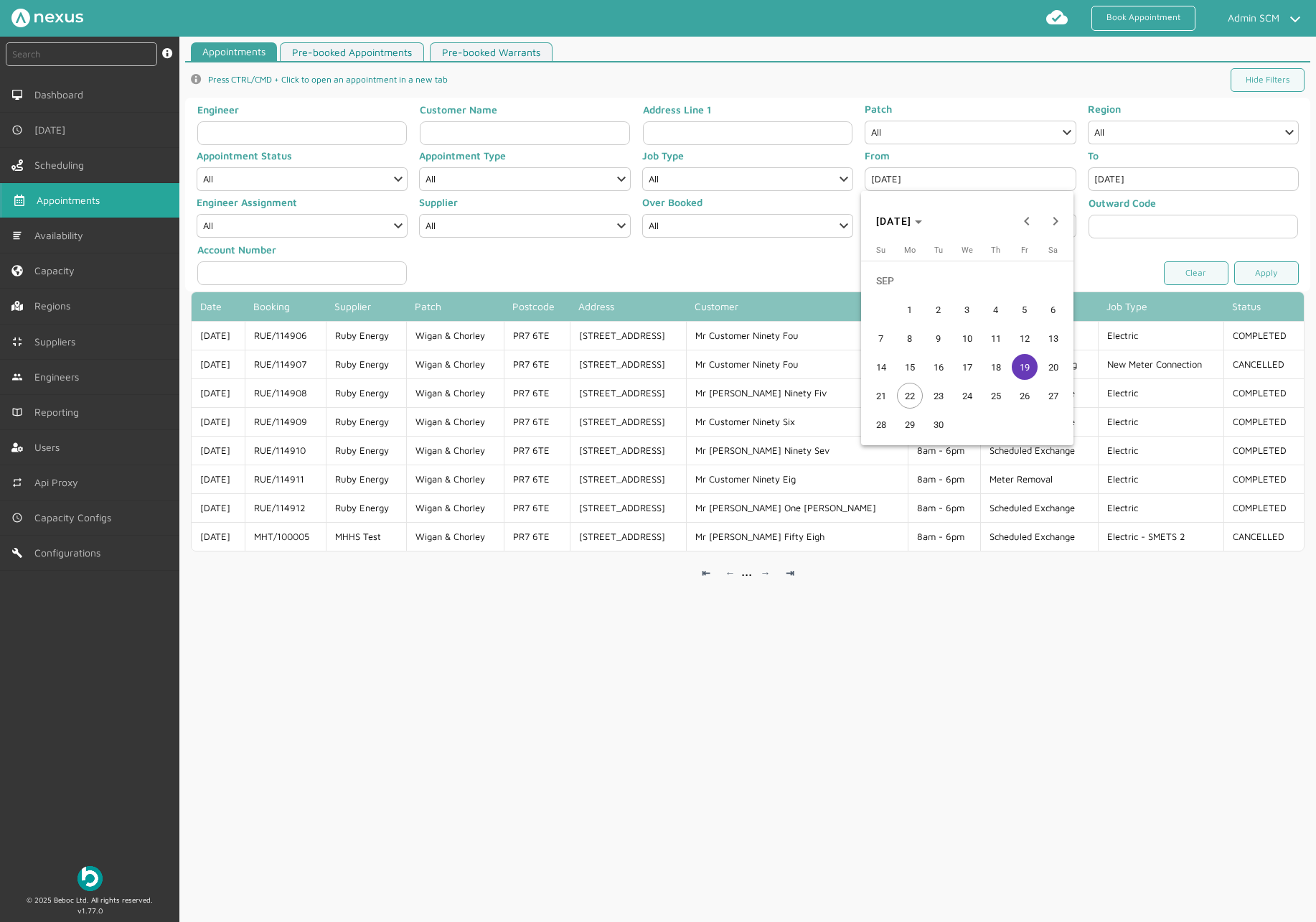
click at [968, 357] on span "17" at bounding box center [967, 366] width 25 height 25
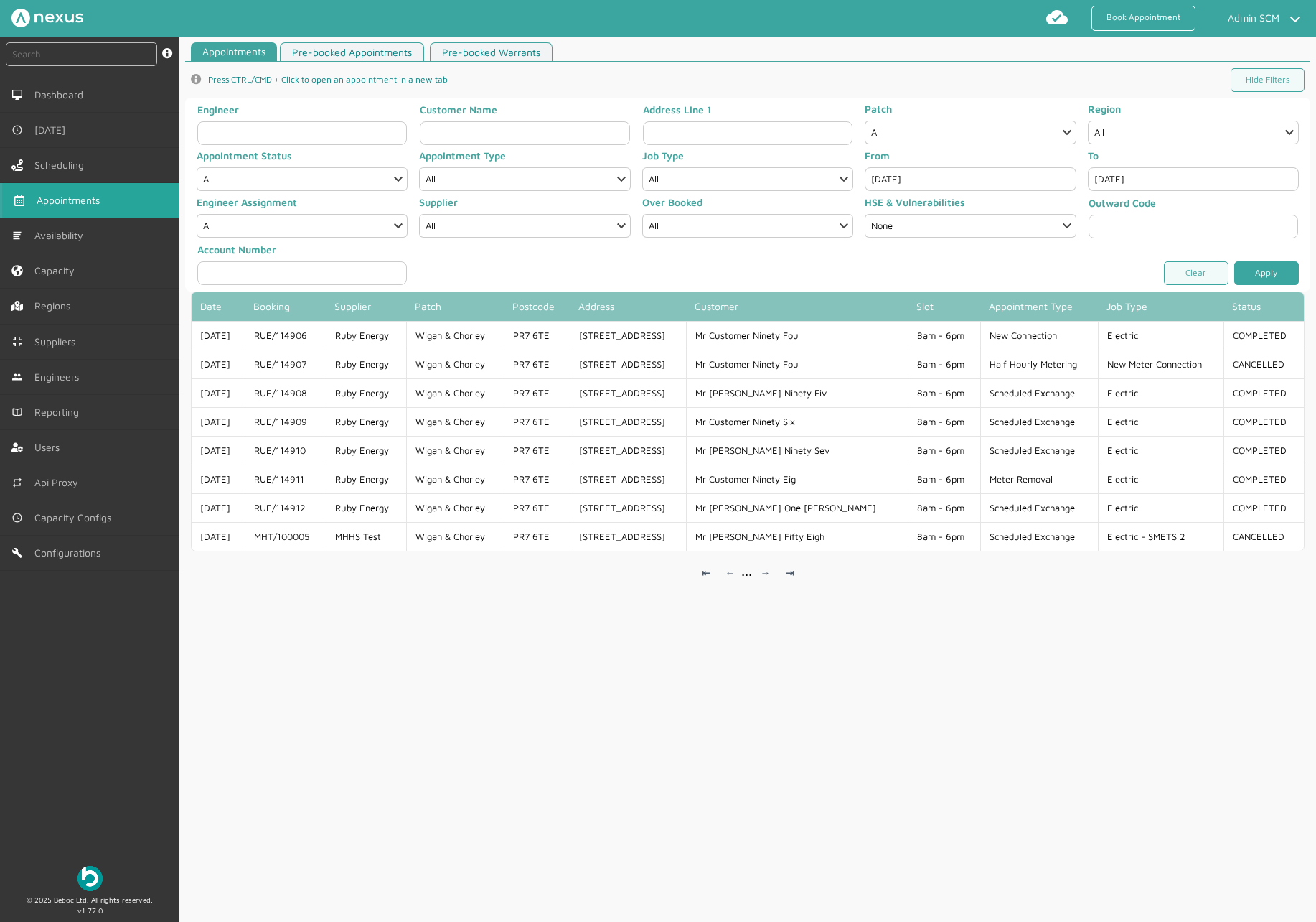
click at [1260, 267] on link "Apply" at bounding box center [1267, 273] width 64 height 24
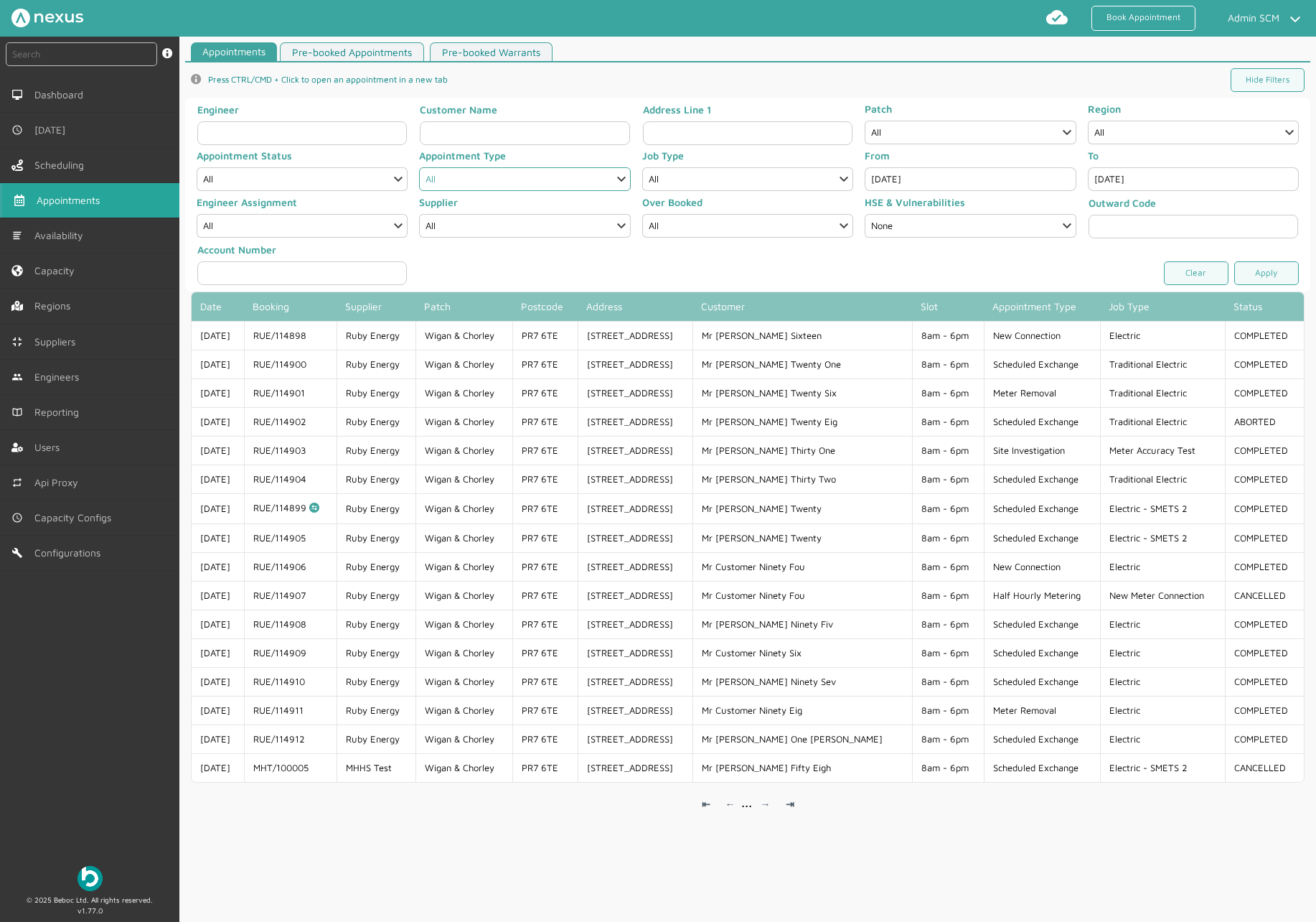
drag, startPoint x: 463, startPoint y: 170, endPoint x: 820, endPoint y: 260, distance: 368.2
click at [820, 260] on div "Engineer Customer Name Address Line 1 Patch All C01 C02 C03 C04 C05 C06 E01 E03…" at bounding box center [747, 194] width 1125 height 194
drag, startPoint x: 769, startPoint y: 179, endPoint x: 903, endPoint y: 282, distance: 169.0
click at [903, 282] on div "Engineer Customer Name Address Line 1 Patch All C01 C02 C03 C04 C05 C06 E01 E03…" at bounding box center [747, 194] width 1125 height 194
click at [939, 176] on input "Sep 17, 2025" at bounding box center [970, 179] width 211 height 24
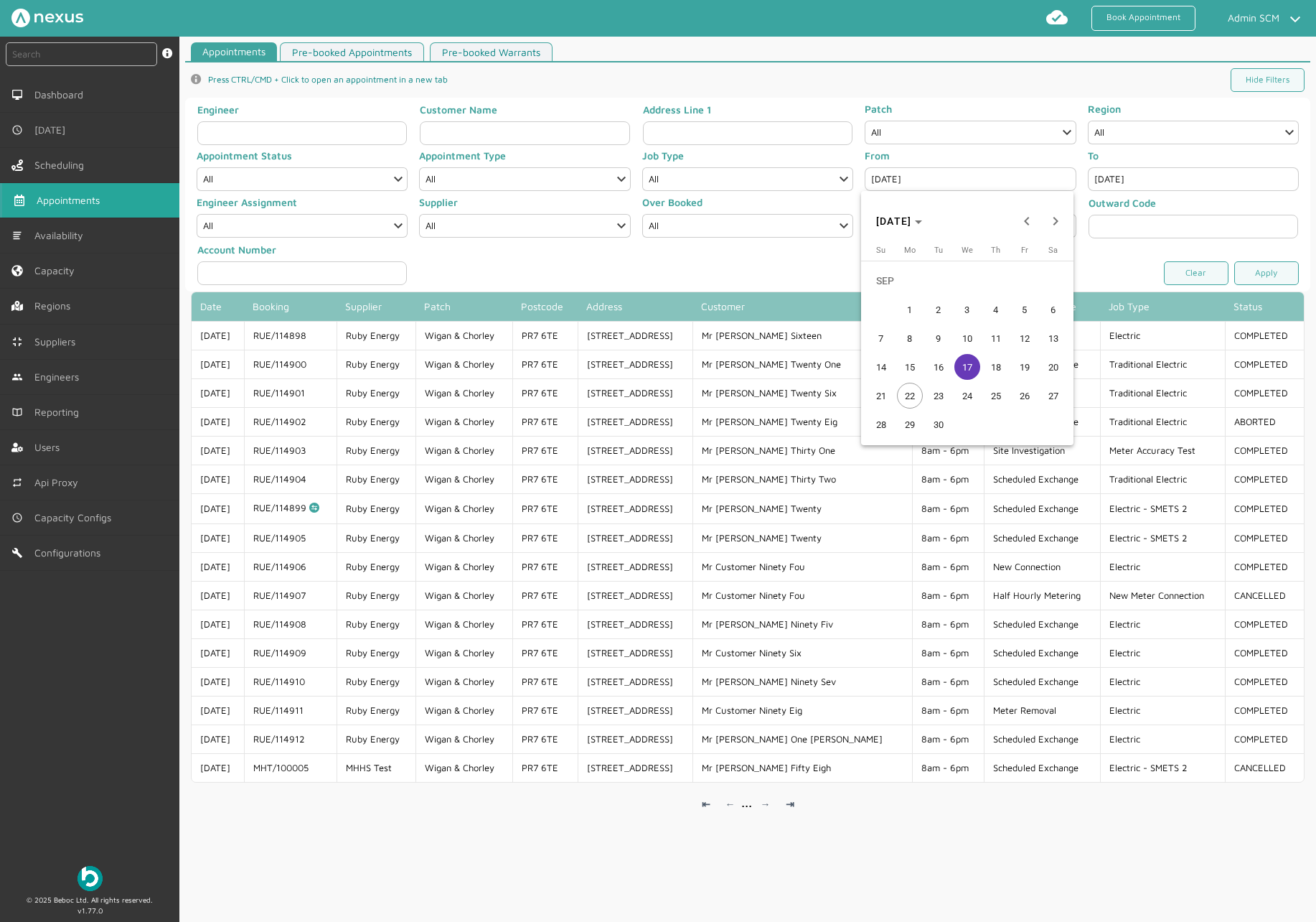
click at [911, 360] on span "15" at bounding box center [910, 366] width 25 height 25
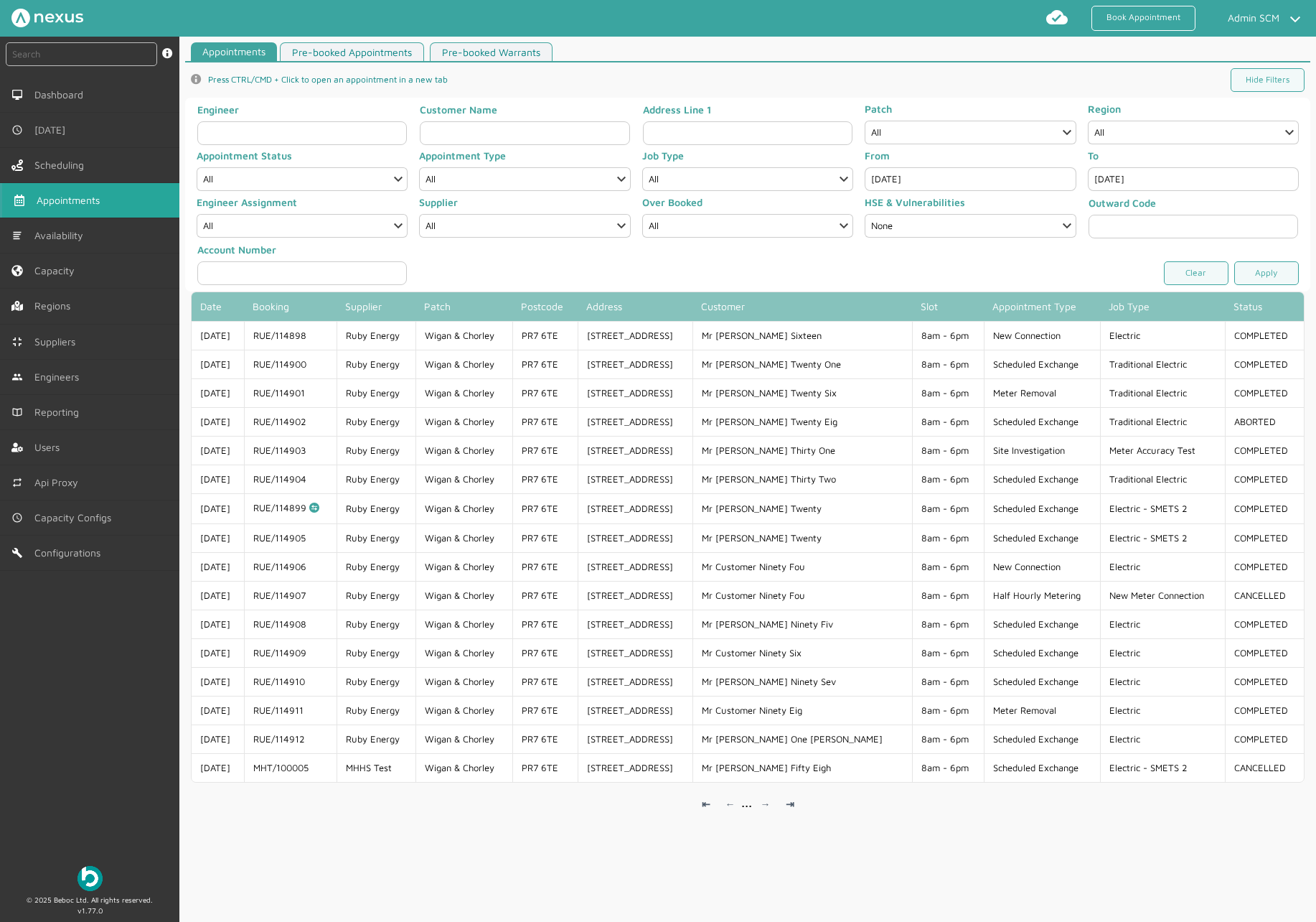
type input "Sep 15, 2025"
click at [1256, 271] on link "Apply" at bounding box center [1267, 273] width 64 height 24
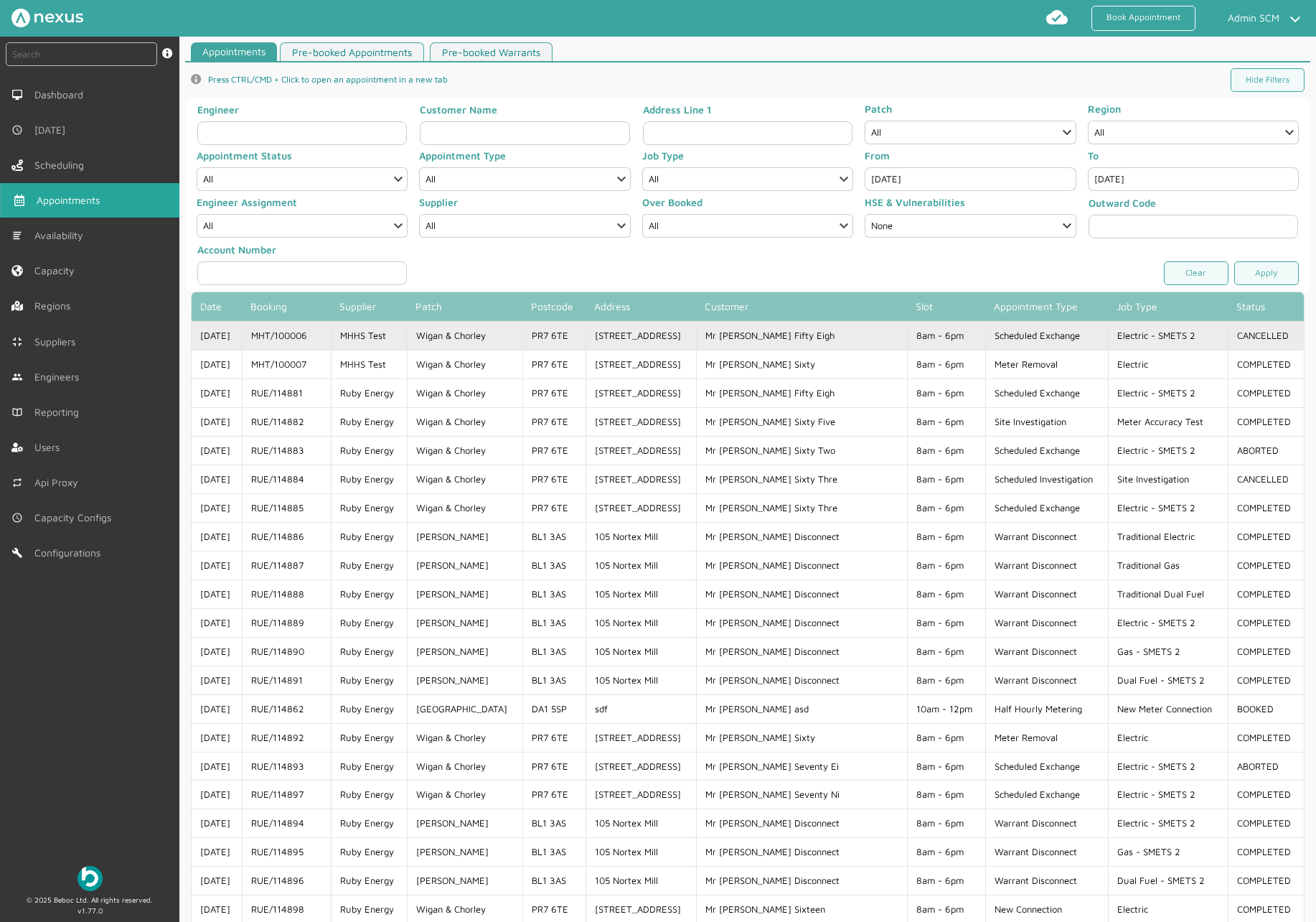
click at [1048, 329] on td "Scheduled Exchange" at bounding box center [1047, 335] width 124 height 29
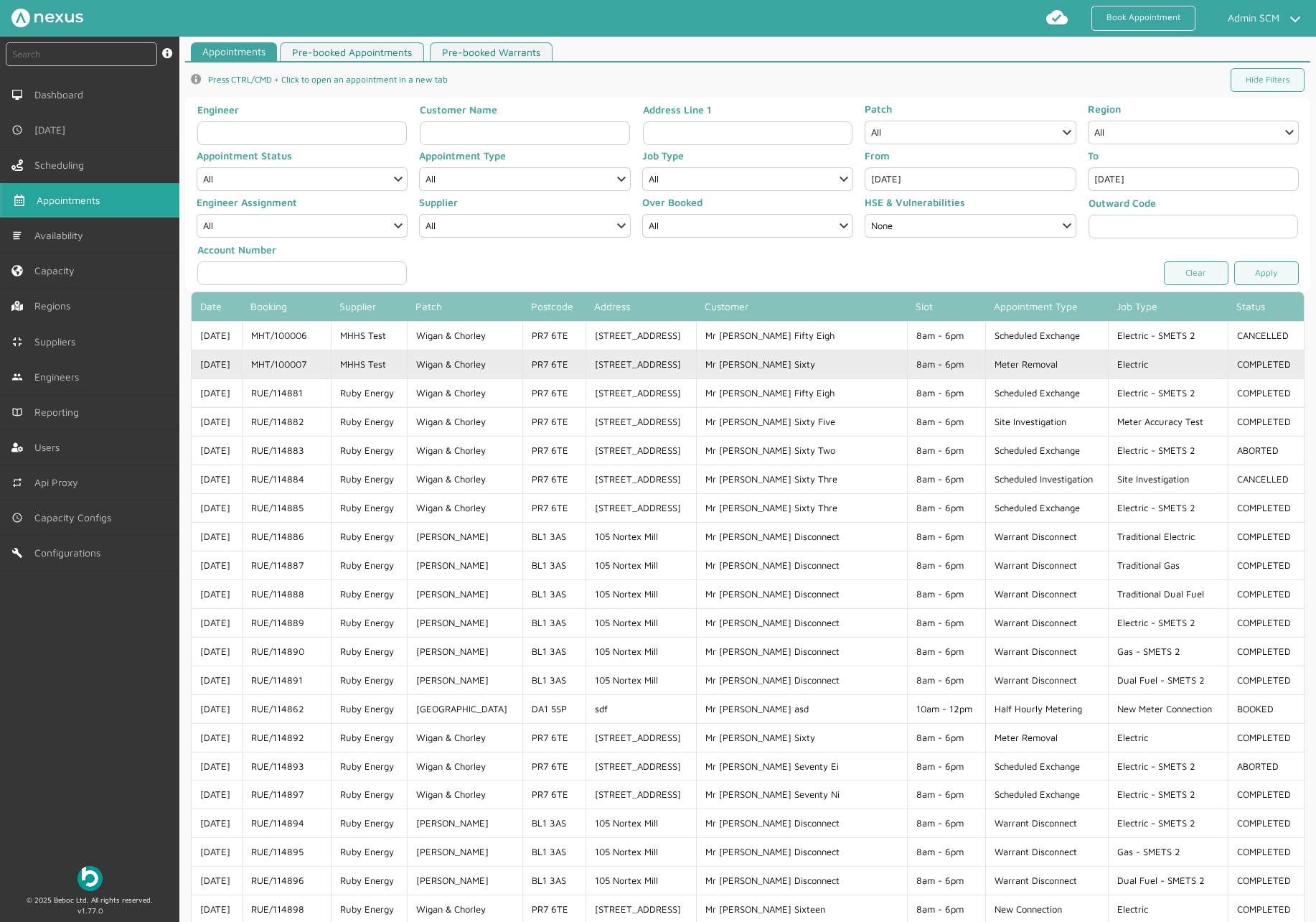
click at [312, 363] on td "MHT/100007" at bounding box center [286, 364] width 89 height 29
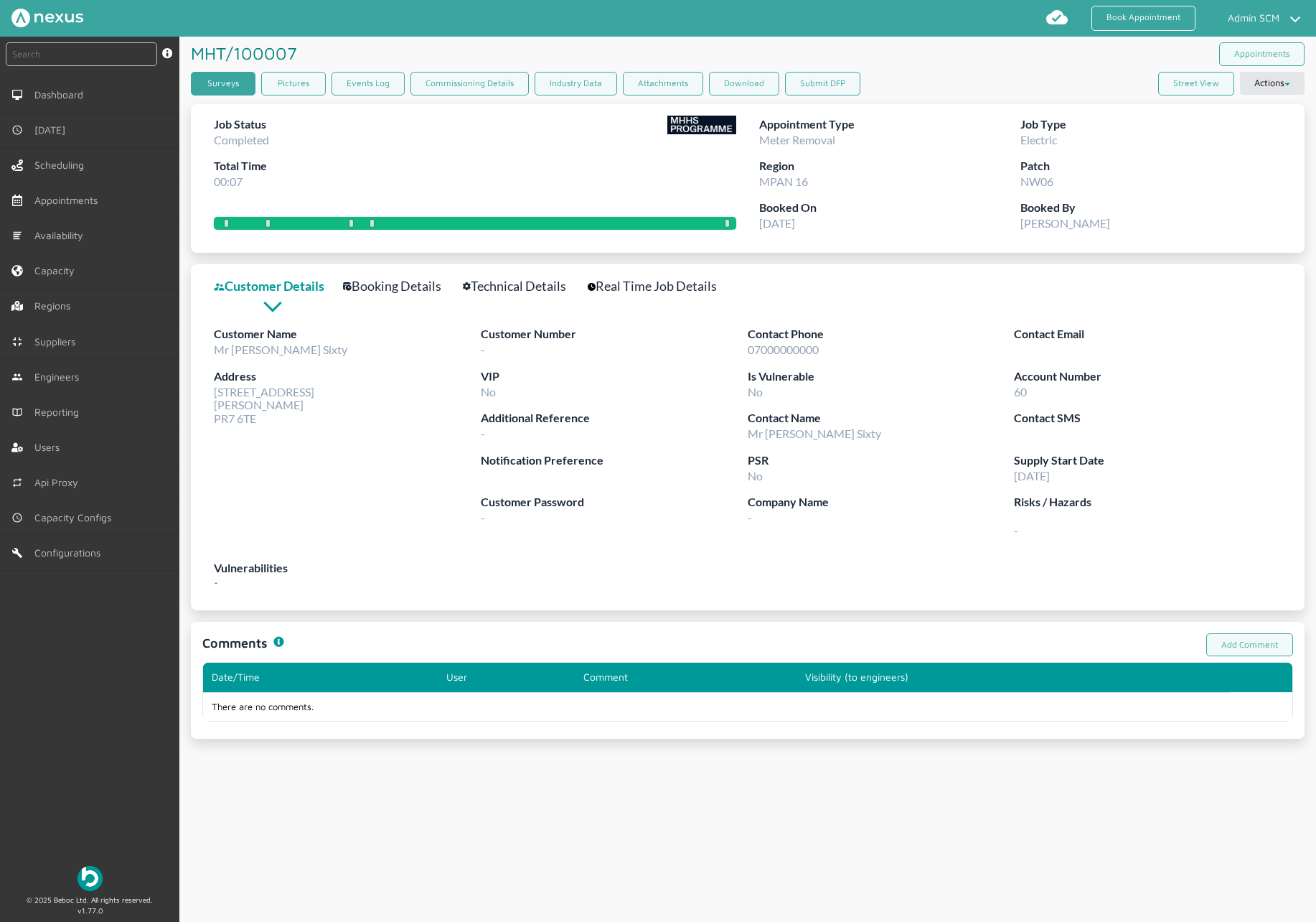
click at [246, 87] on link "Surveys" at bounding box center [223, 84] width 64 height 24
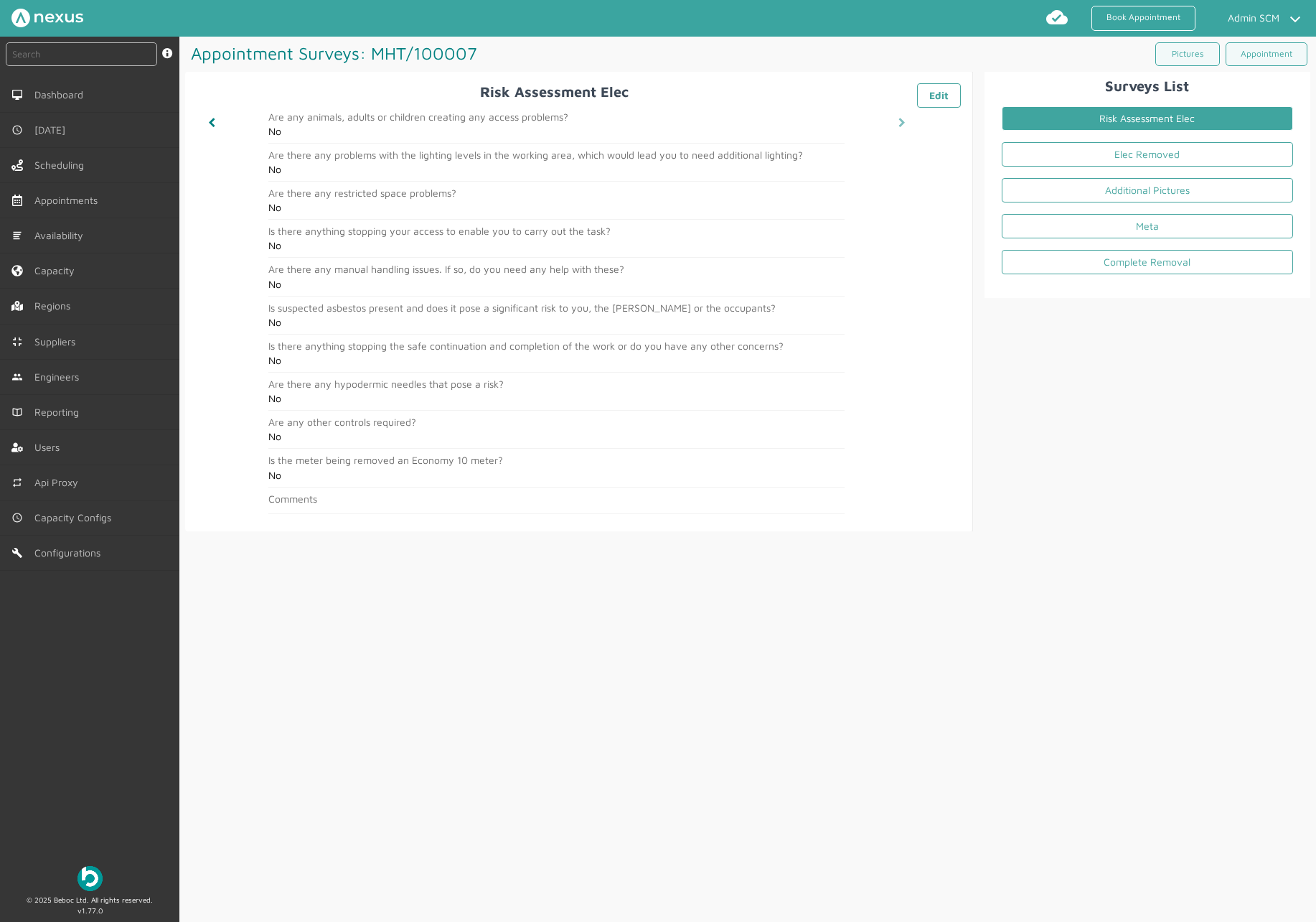
click at [899, 126] on icon at bounding box center [902, 123] width 7 height 10
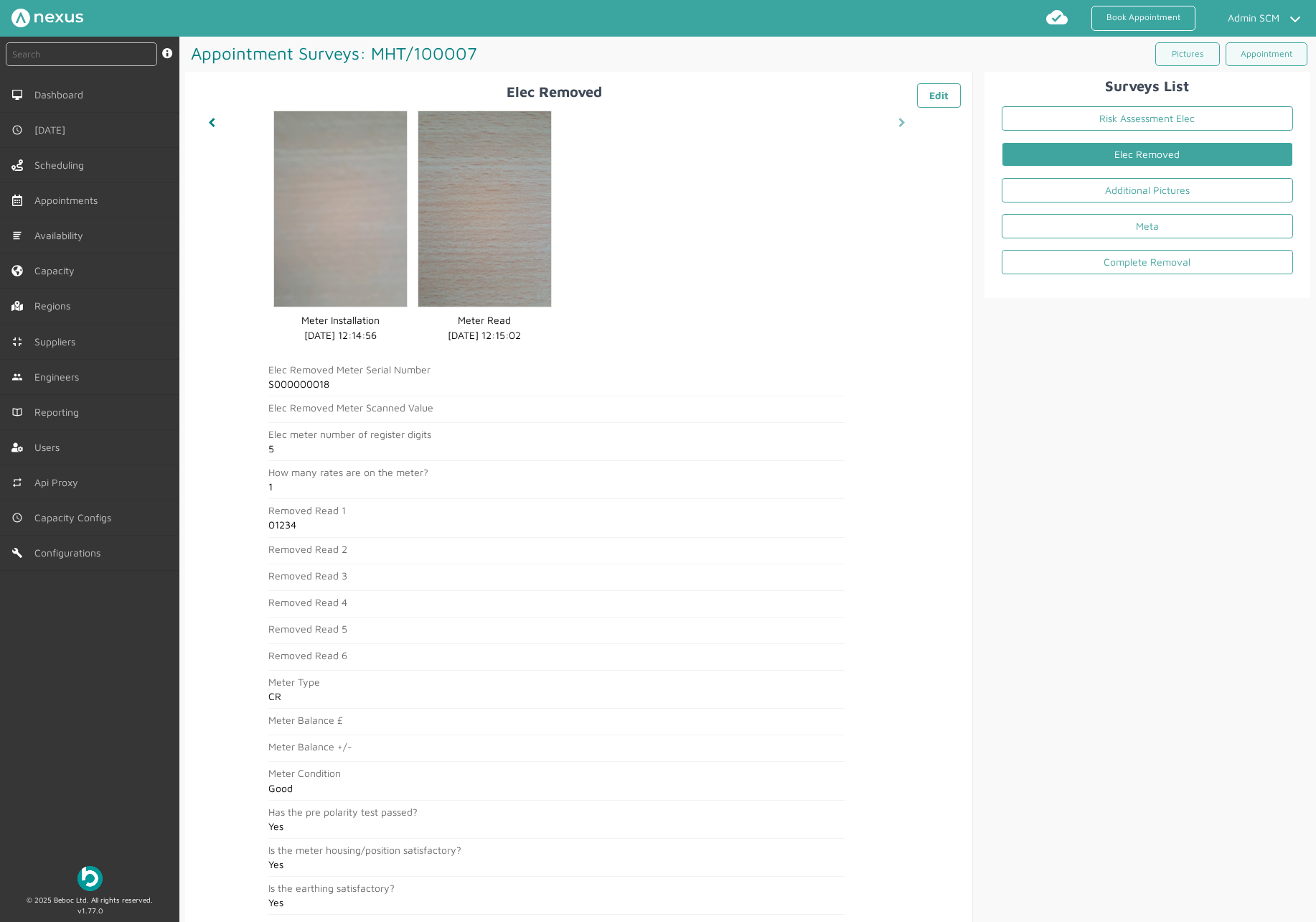
click at [899, 120] on icon at bounding box center [902, 123] width 7 height 10
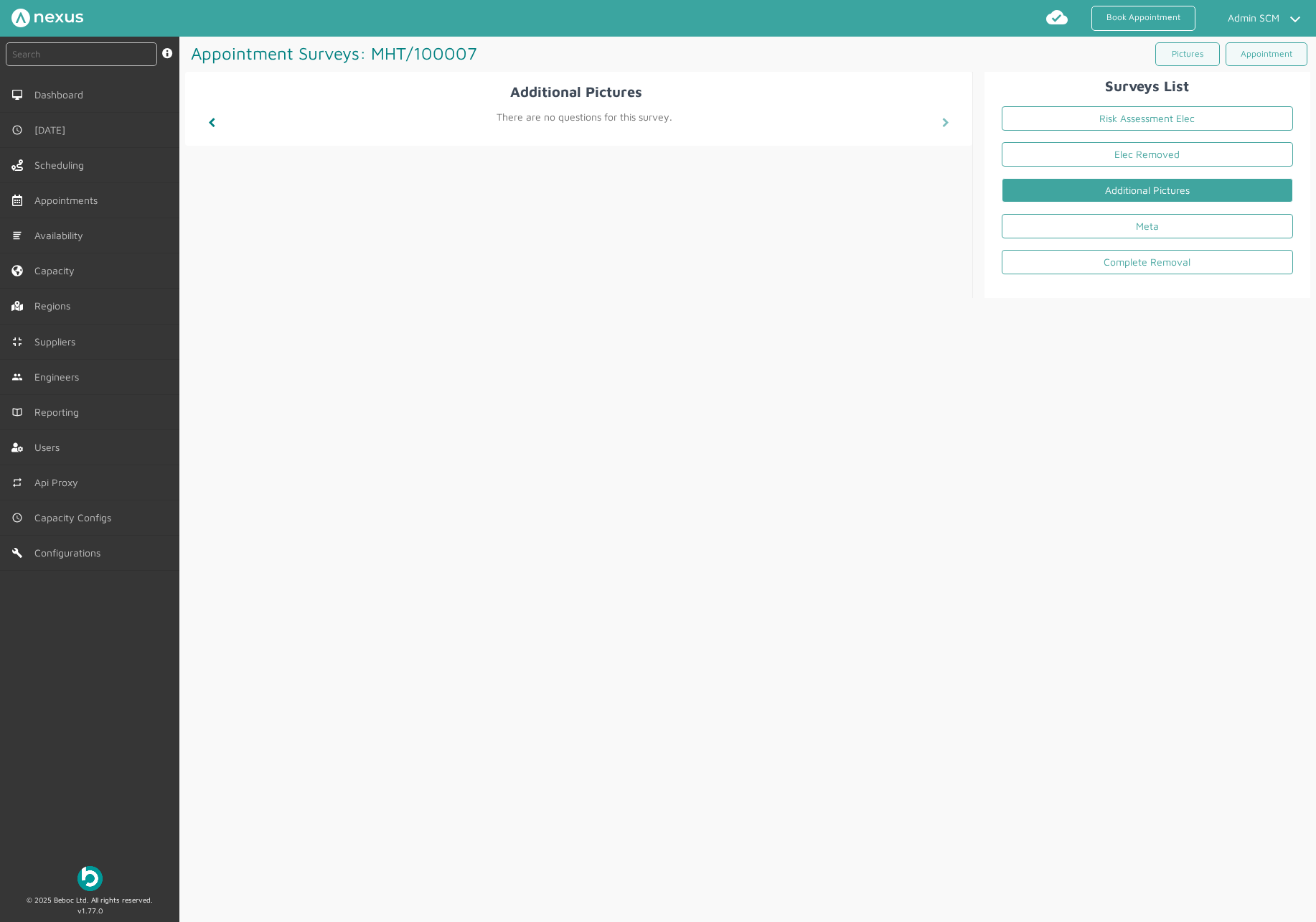
click at [895, 120] on div "There are no questions for this survey." at bounding box center [578, 116] width 764 height 23
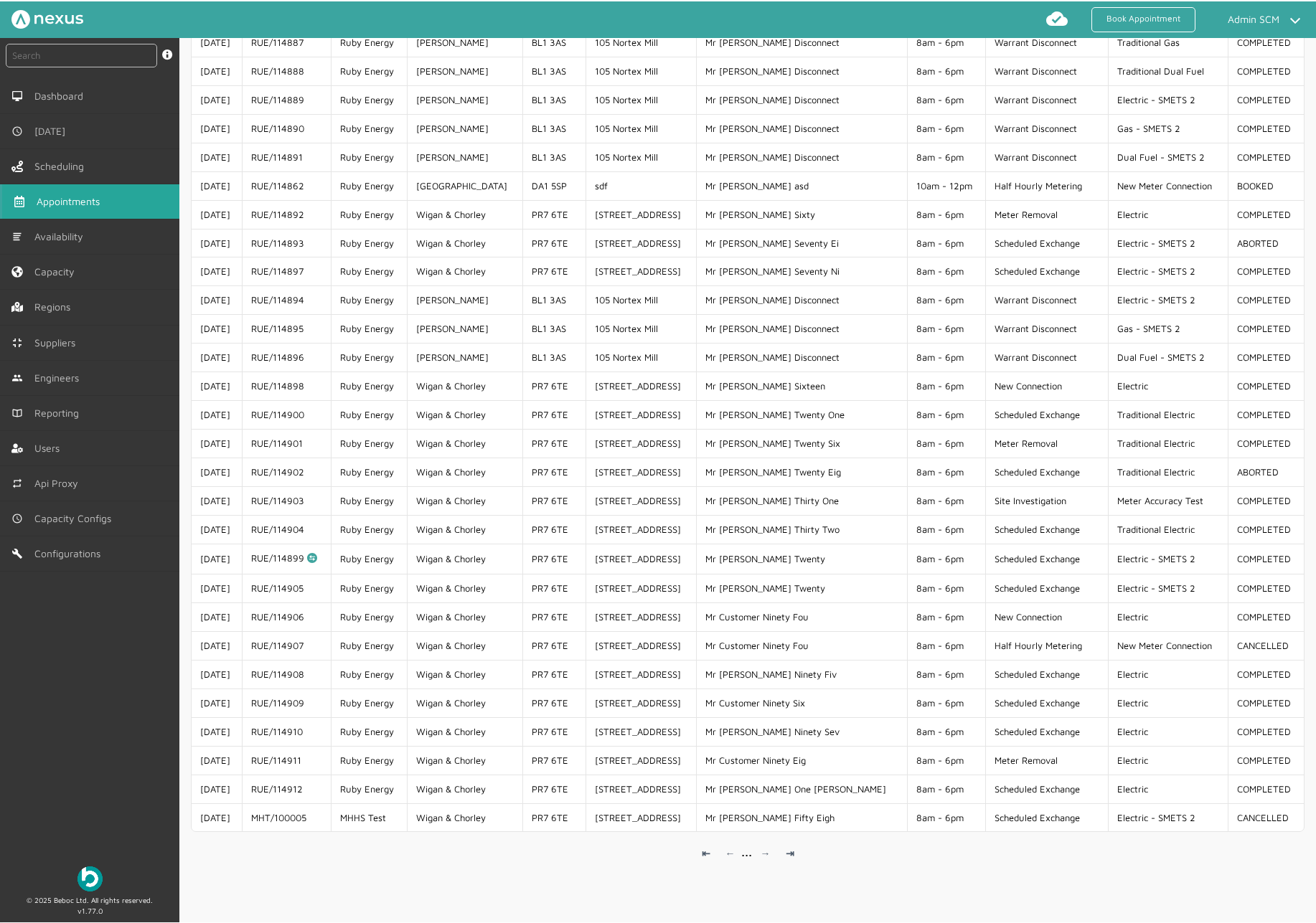
scroll to position [521, 0]
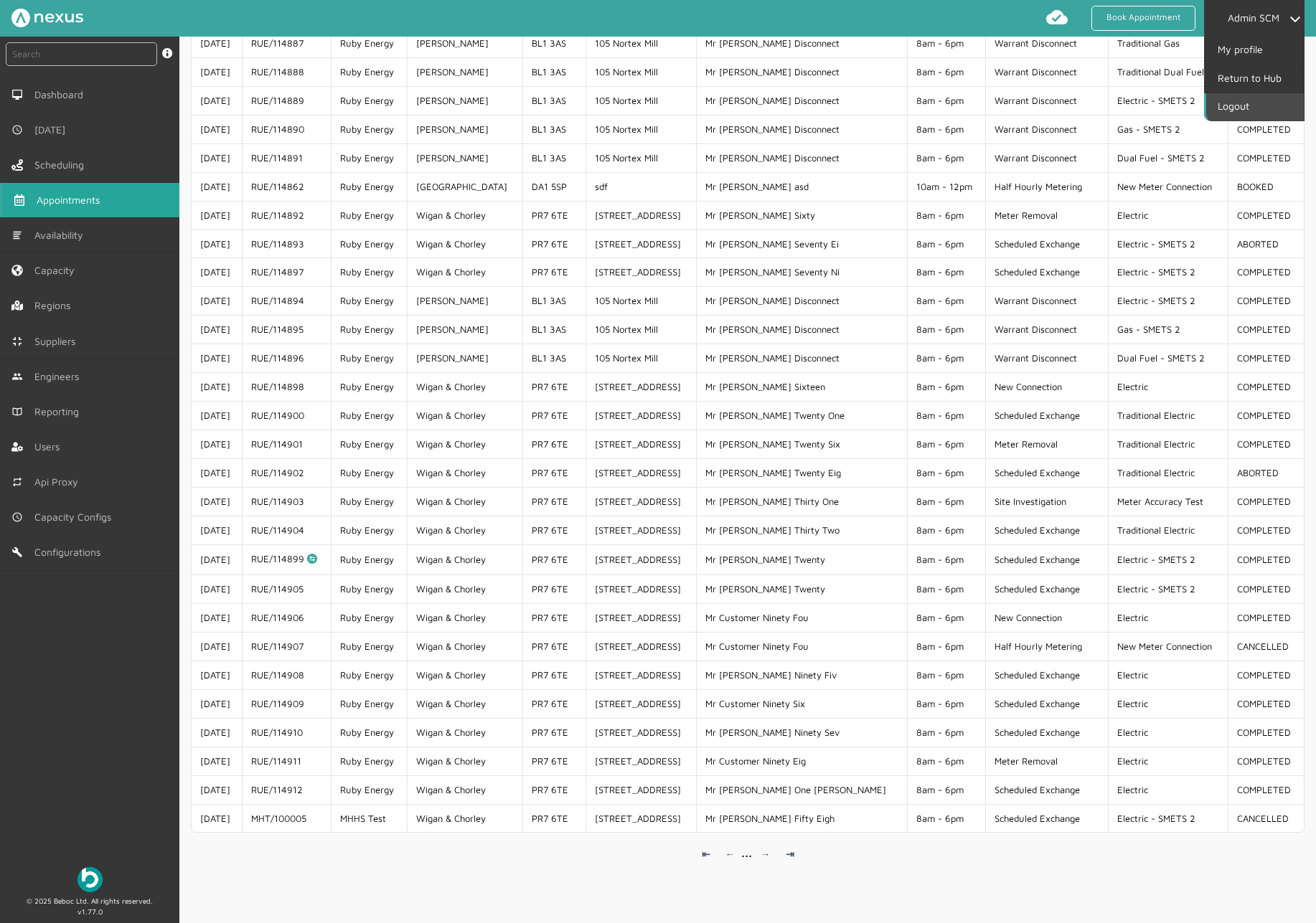
click at [1265, 94] on link "Logout" at bounding box center [1255, 107] width 98 height 27
